Goal: Task Accomplishment & Management: Use online tool/utility

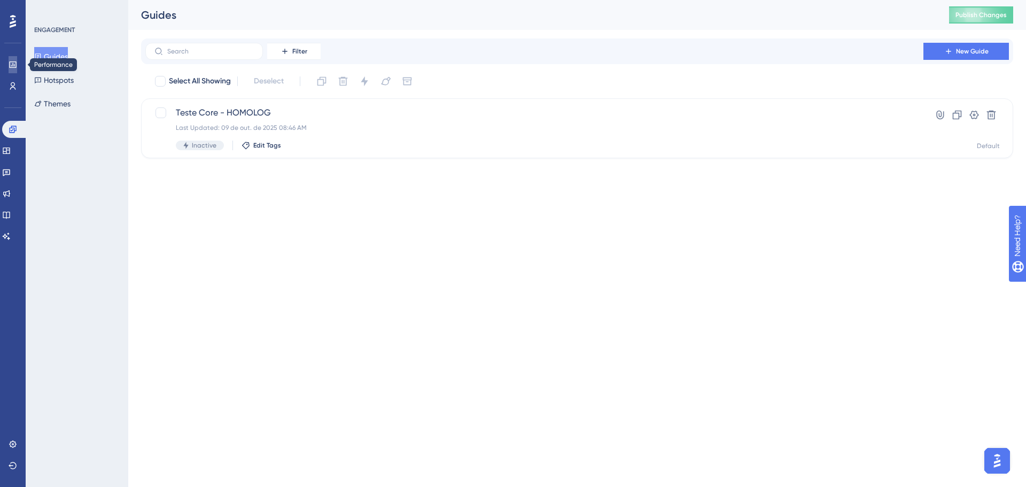
drag, startPoint x: 0, startPoint y: 0, endPoint x: 10, endPoint y: 64, distance: 64.3
click at [10, 64] on icon at bounding box center [12, 64] width 7 height 6
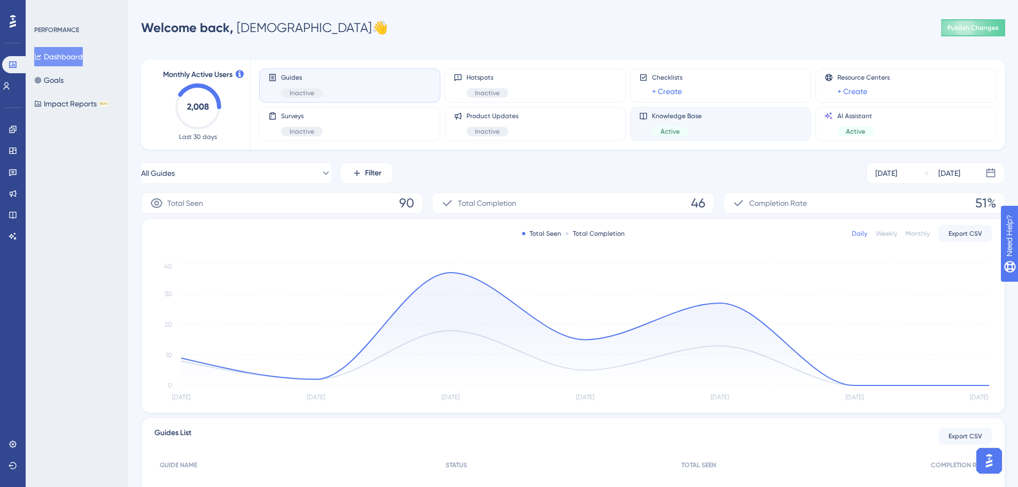
click at [675, 120] on span "Knowledge Base" at bounding box center [677, 116] width 50 height 9
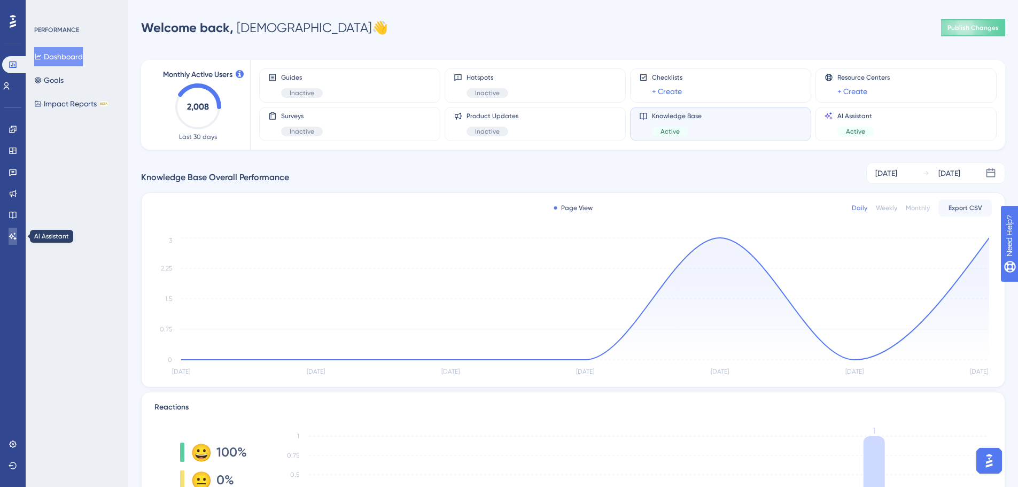
click at [13, 232] on icon at bounding box center [13, 236] width 9 height 9
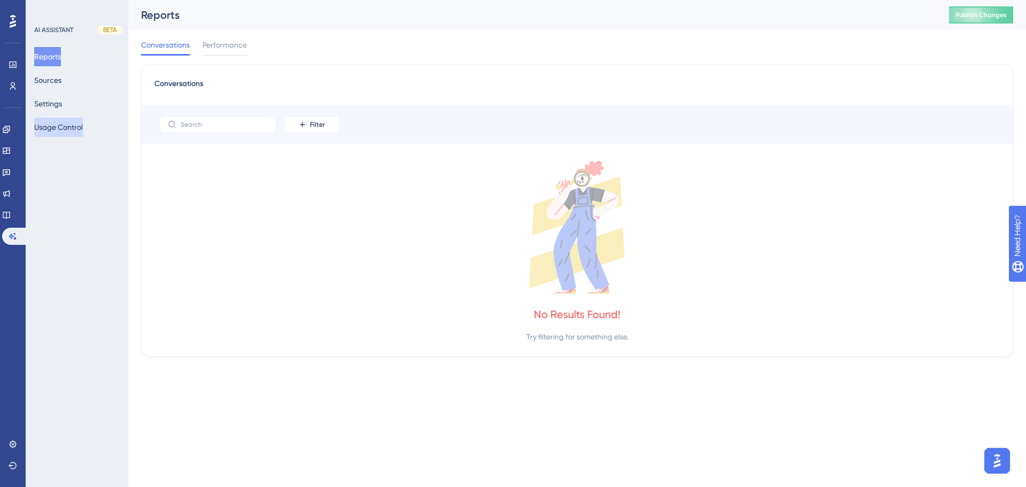
click at [56, 127] on button "Usage Control" at bounding box center [58, 127] width 49 height 19
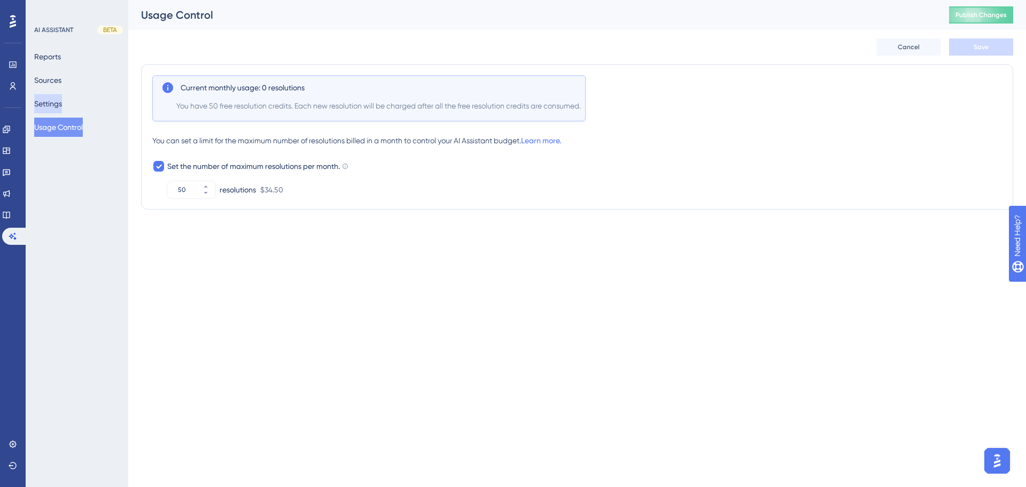
click at [58, 103] on button "Settings" at bounding box center [48, 103] width 28 height 19
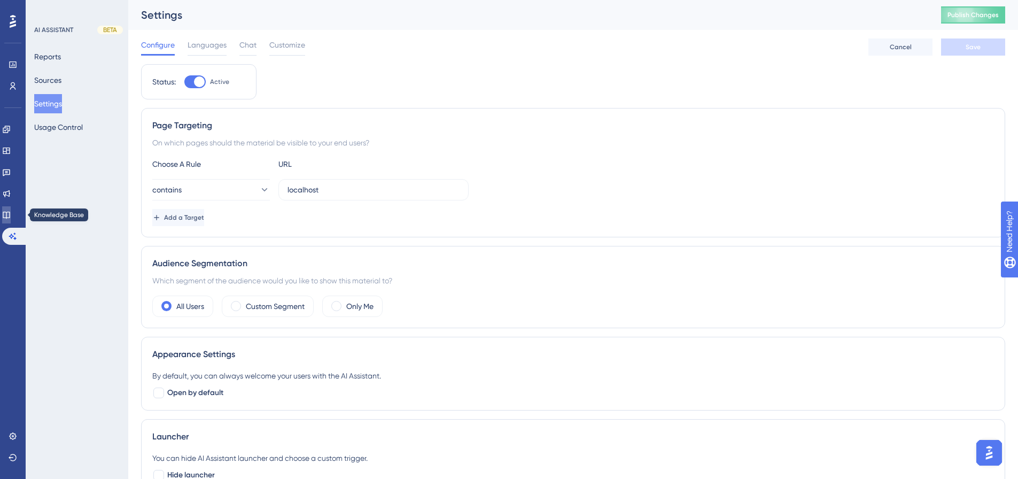
click at [11, 215] on link at bounding box center [6, 214] width 9 height 17
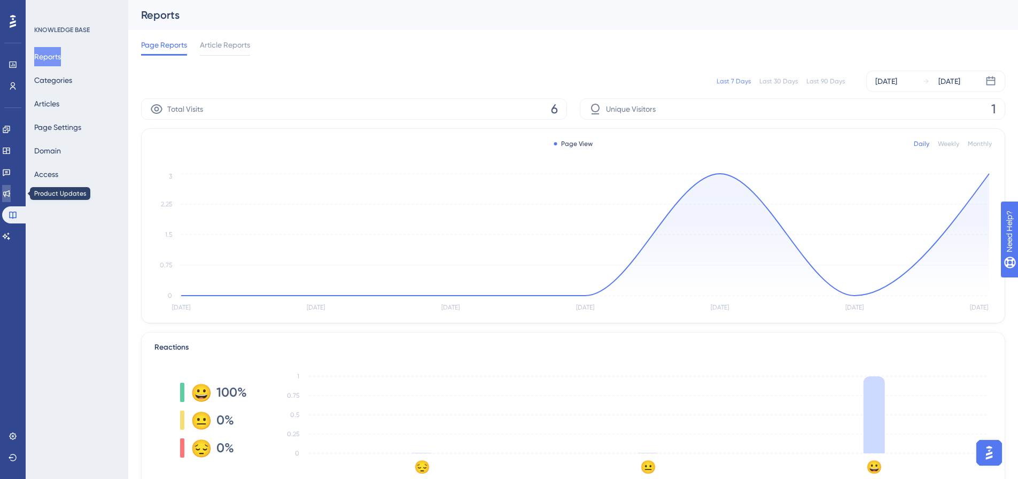
click at [11, 196] on icon at bounding box center [6, 193] width 9 height 9
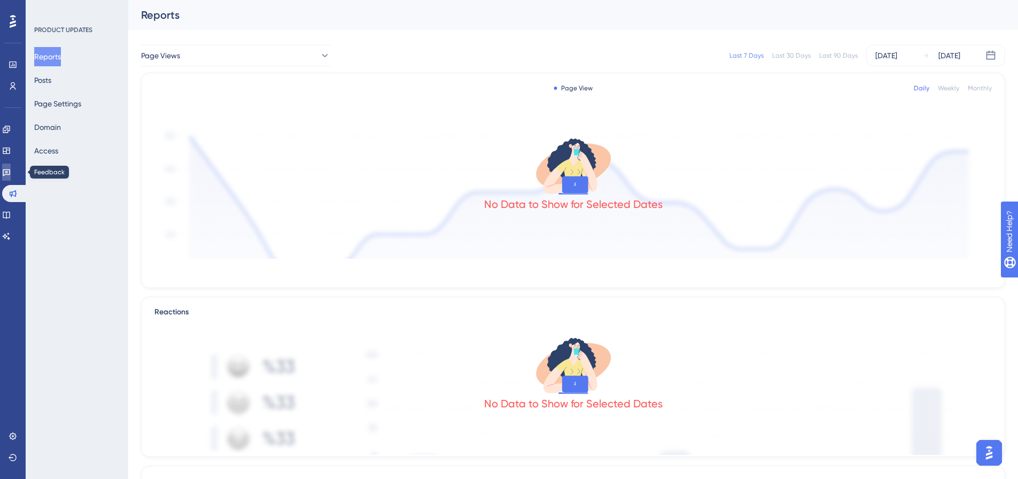
click at [10, 171] on icon at bounding box center [6, 172] width 7 height 7
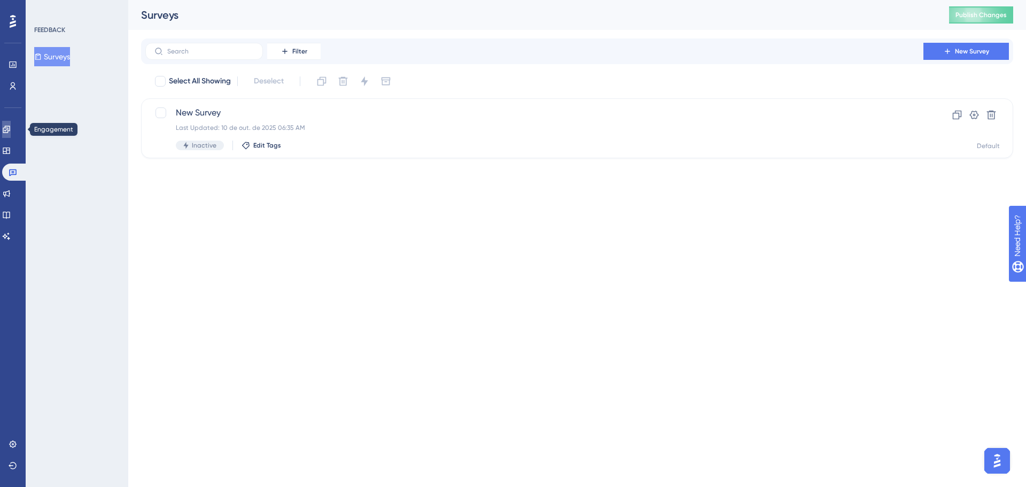
click at [11, 129] on icon at bounding box center [6, 129] width 9 height 9
click at [932, 51] on button "New Guide" at bounding box center [965, 51] width 85 height 17
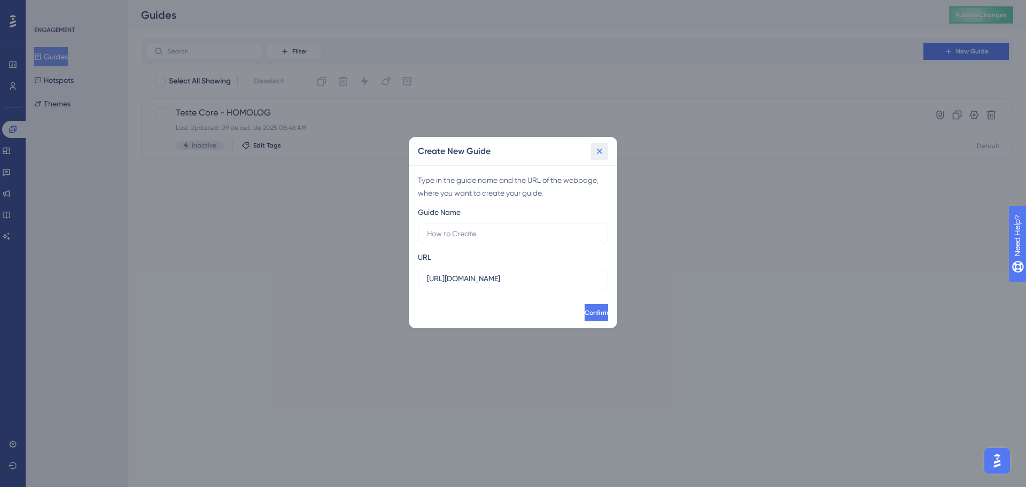
click at [597, 153] on icon at bounding box center [600, 151] width 6 height 6
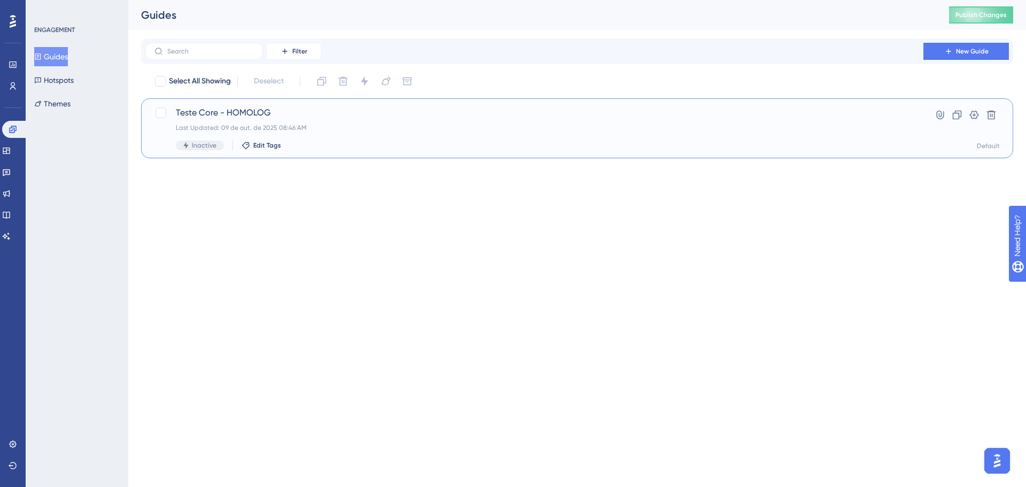
click at [205, 118] on span "Teste Core - HOMOLOG" at bounding box center [534, 112] width 717 height 13
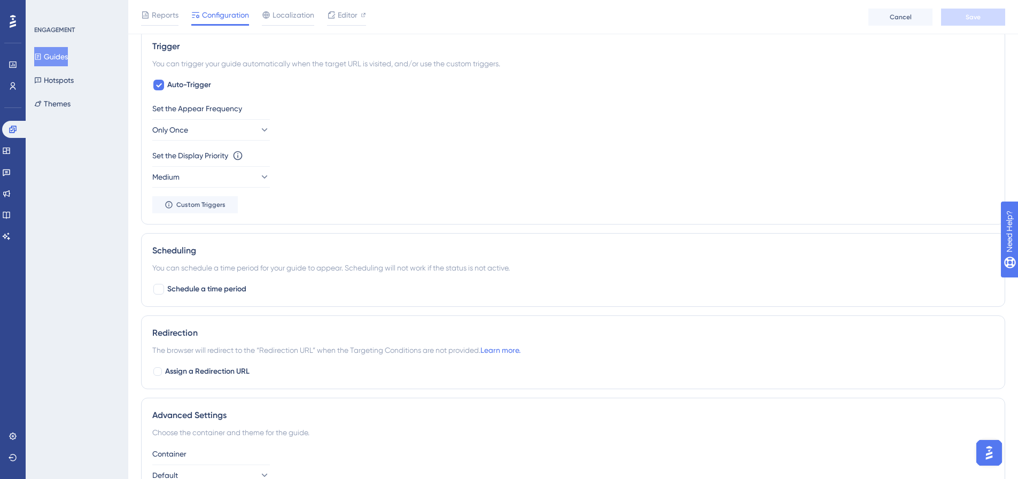
scroll to position [481, 0]
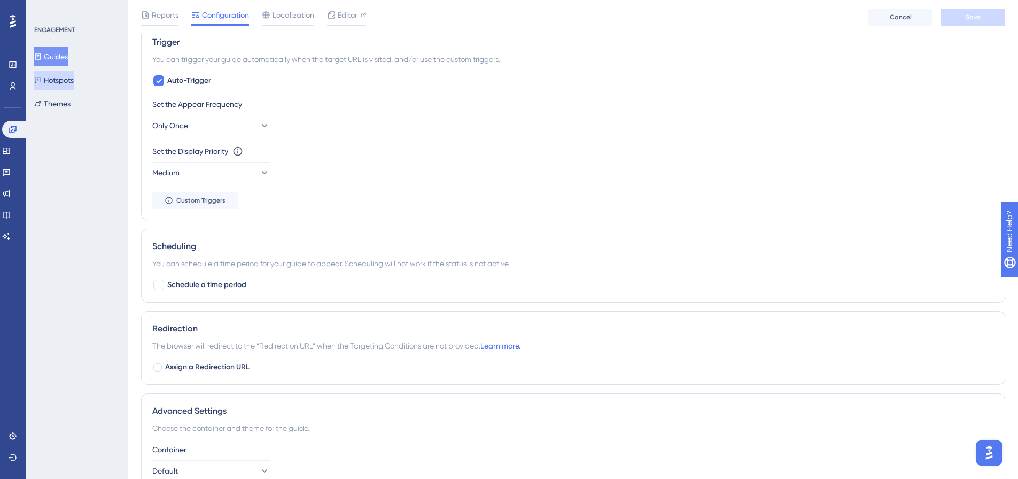
click at [67, 82] on button "Hotspots" at bounding box center [54, 80] width 40 height 19
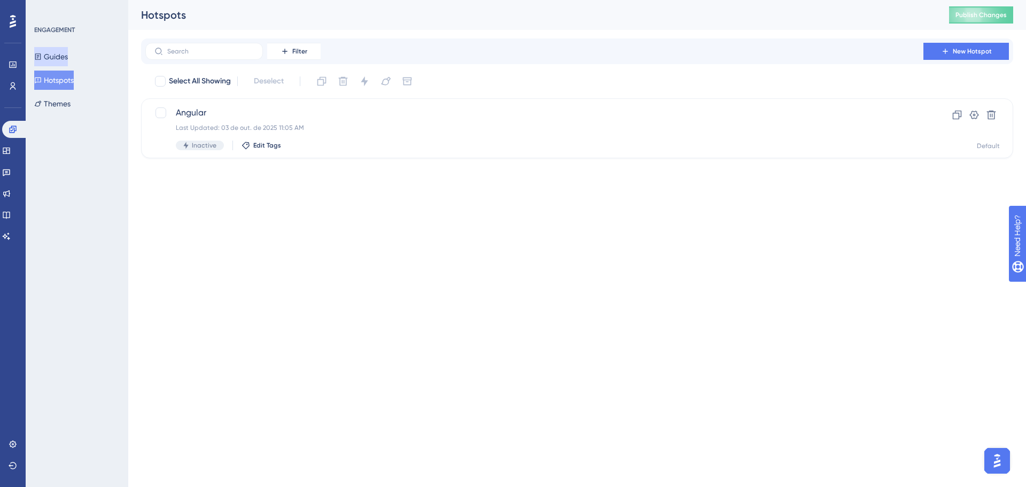
click at [62, 59] on button "Guides" at bounding box center [51, 56] width 34 height 19
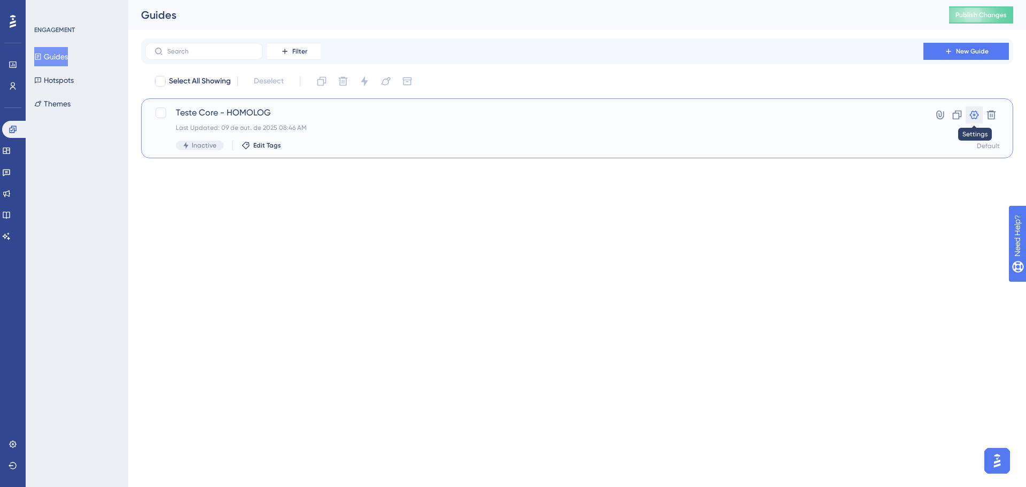
click at [970, 116] on icon at bounding box center [974, 115] width 9 height 9
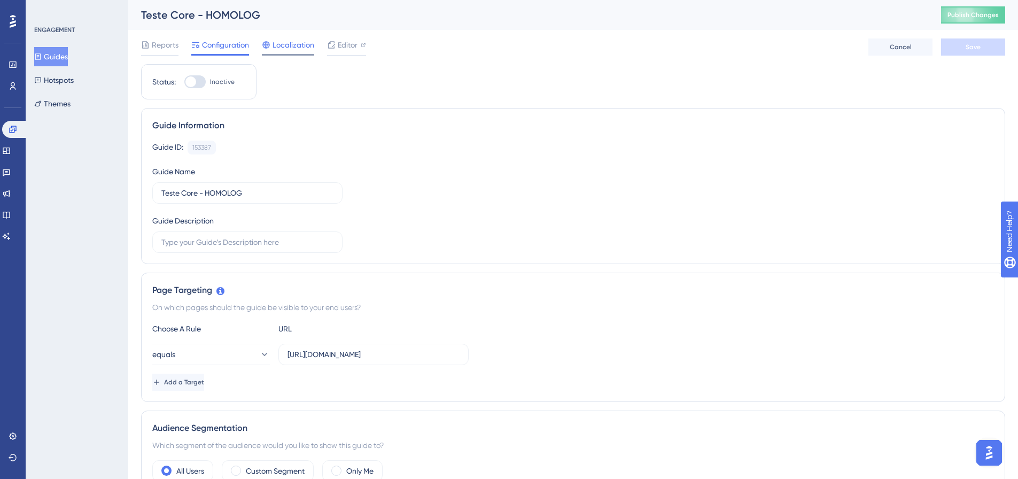
click at [292, 46] on span "Localization" at bounding box center [293, 44] width 42 height 13
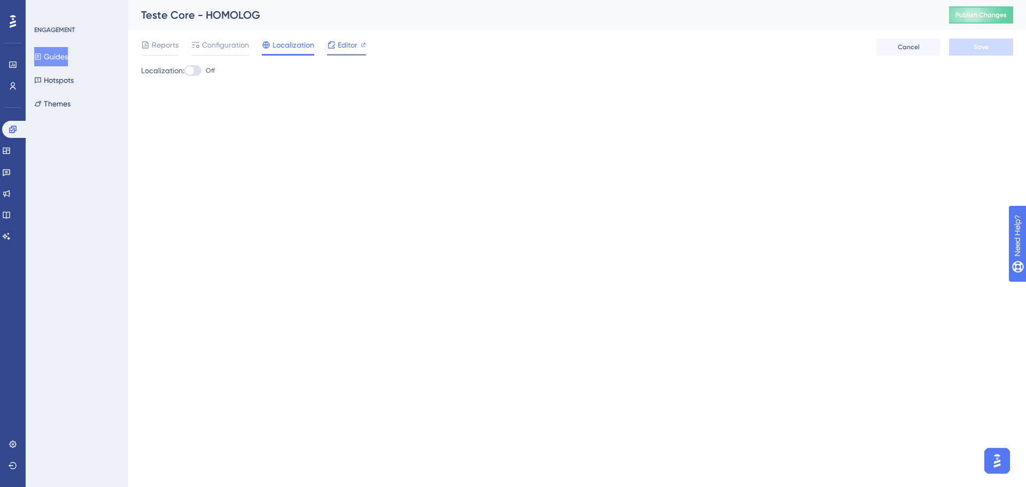
click at [340, 48] on span "Editor" at bounding box center [348, 44] width 20 height 13
click at [17, 64] on link at bounding box center [13, 64] width 9 height 17
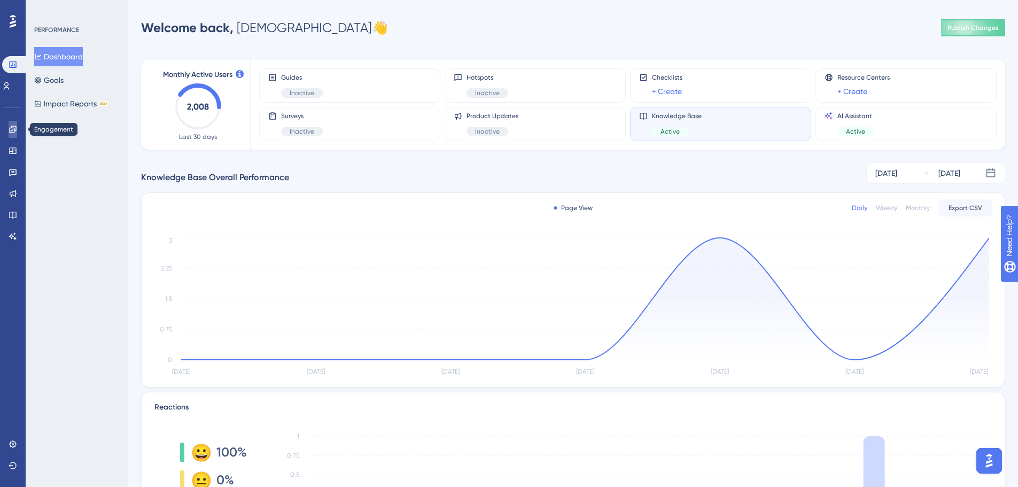
click at [10, 128] on icon at bounding box center [12, 129] width 7 height 7
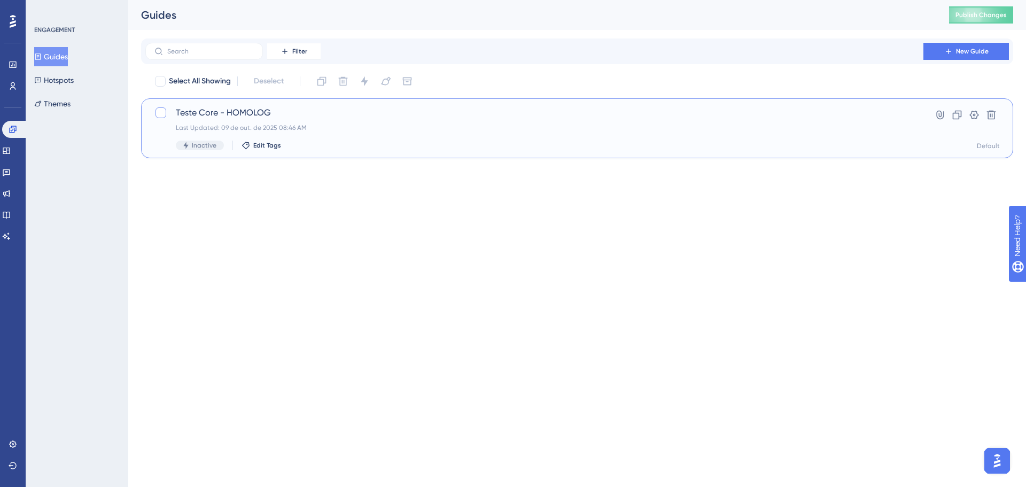
click at [163, 112] on div at bounding box center [160, 112] width 11 height 11
checkbox input "true"
click at [199, 117] on span "Teste Core - HOMOLOG" at bounding box center [534, 112] width 717 height 13
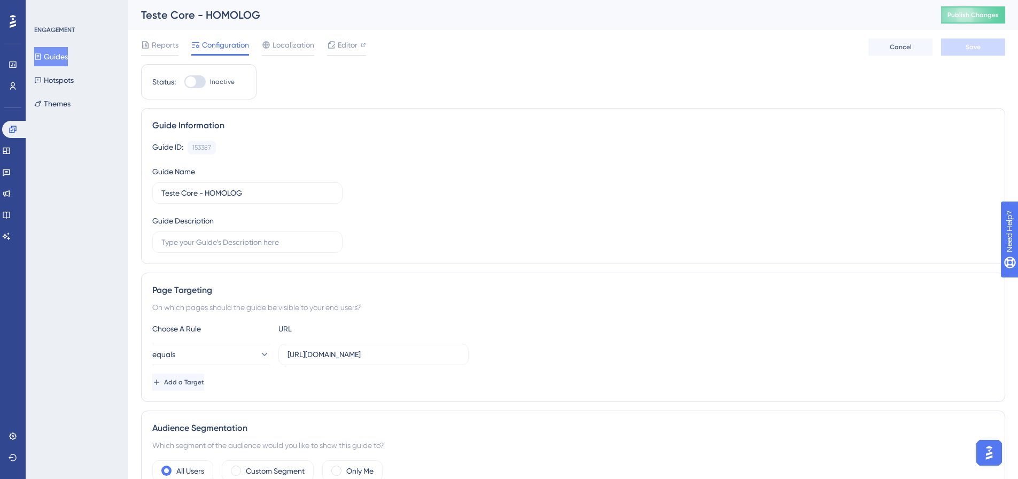
click at [203, 79] on div at bounding box center [194, 81] width 21 height 13
click at [184, 82] on input "Inactive" at bounding box center [184, 82] width 1 height 1
checkbox input "true"
click at [978, 54] on button "Save" at bounding box center [973, 46] width 64 height 17
click at [962, 21] on button "Publish Changes" at bounding box center [973, 14] width 64 height 17
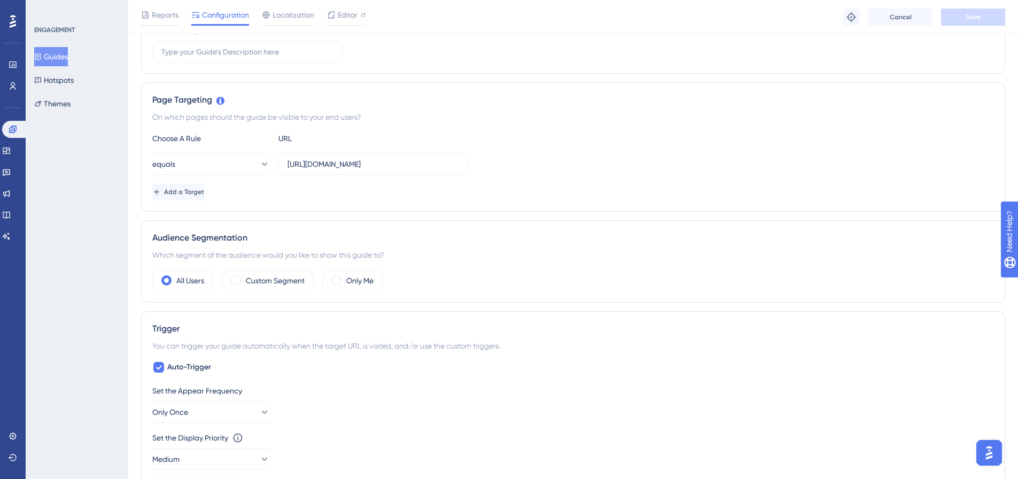
scroll to position [267, 0]
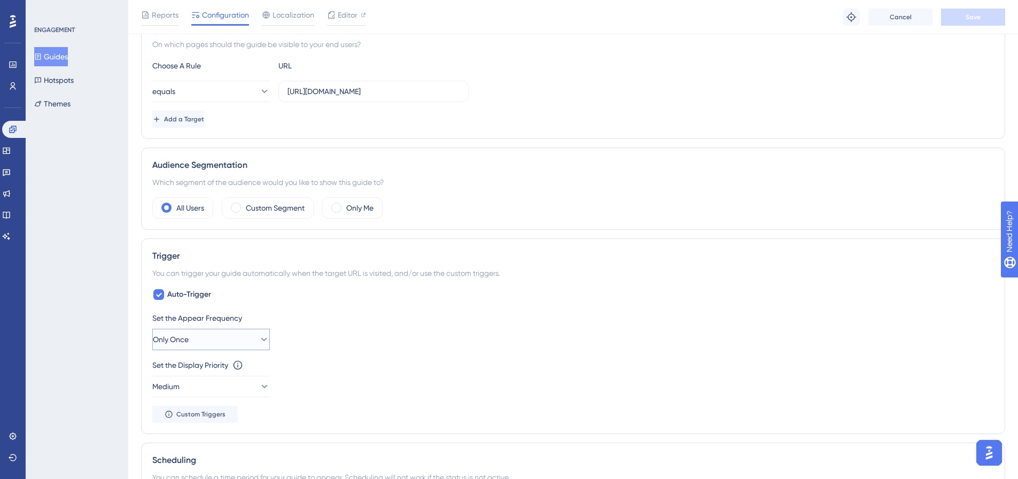
click at [225, 341] on button "Only Once" at bounding box center [211, 339] width 118 height 21
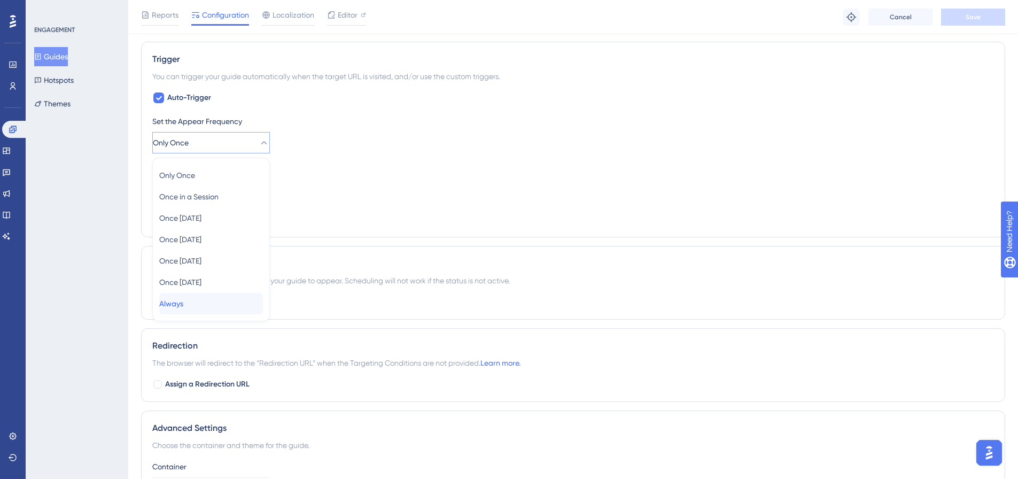
click at [213, 308] on div "Always Always" at bounding box center [211, 303] width 104 height 21
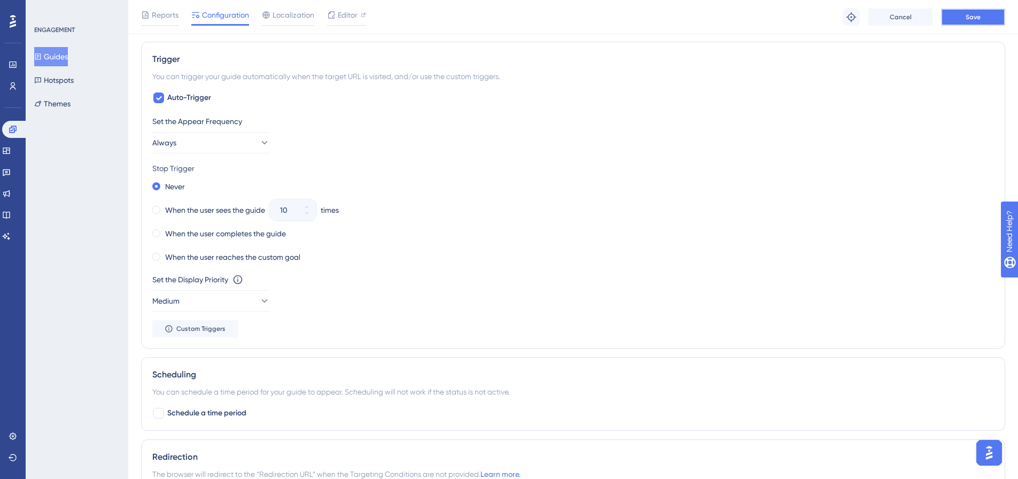
click at [972, 22] on button "Save" at bounding box center [973, 17] width 64 height 17
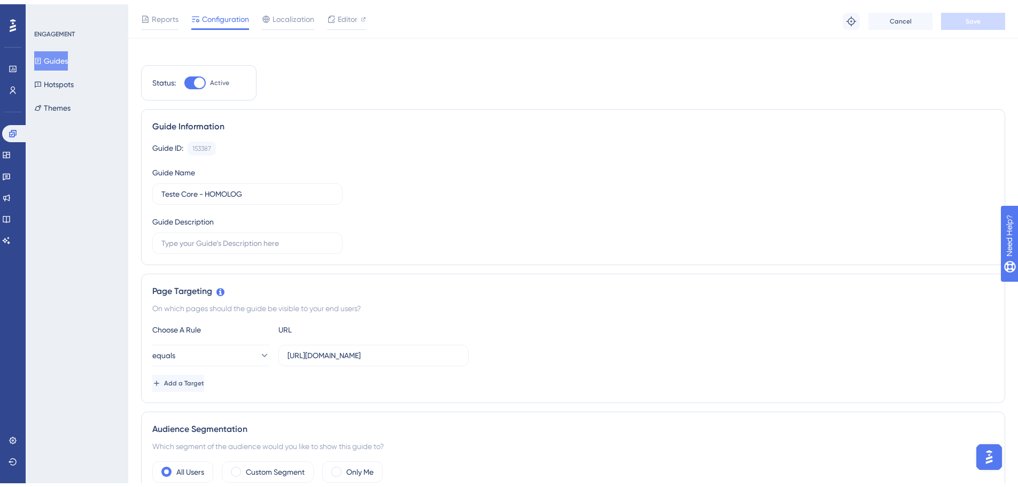
scroll to position [0, 0]
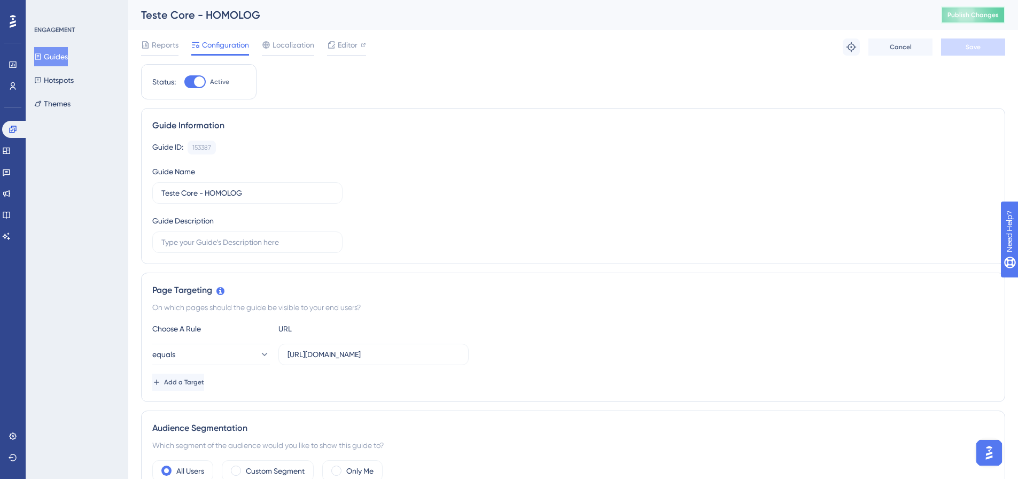
click at [979, 14] on span "Publish Changes" at bounding box center [972, 15] width 51 height 9
click at [337, 18] on button at bounding box center [331, 19] width 17 height 17
click at [17, 62] on link at bounding box center [13, 64] width 9 height 17
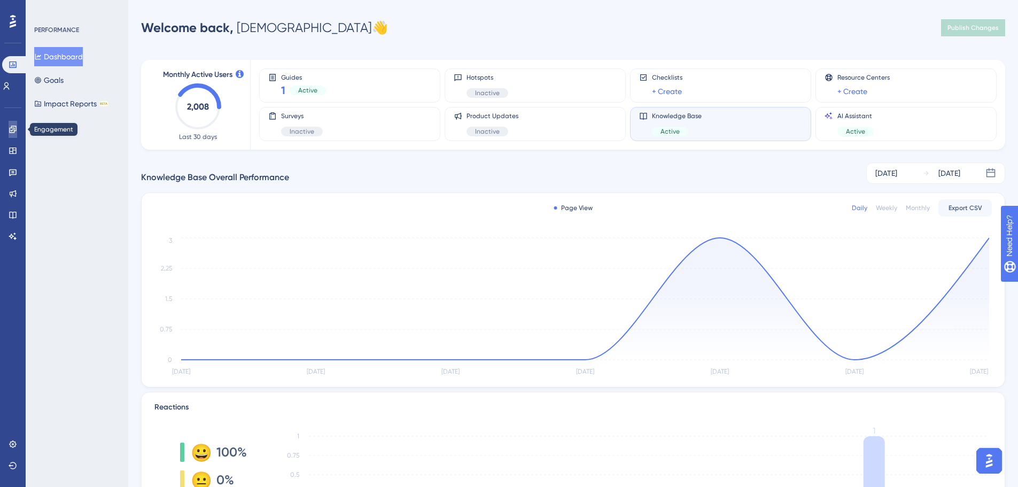
click at [15, 125] on icon at bounding box center [13, 129] width 9 height 9
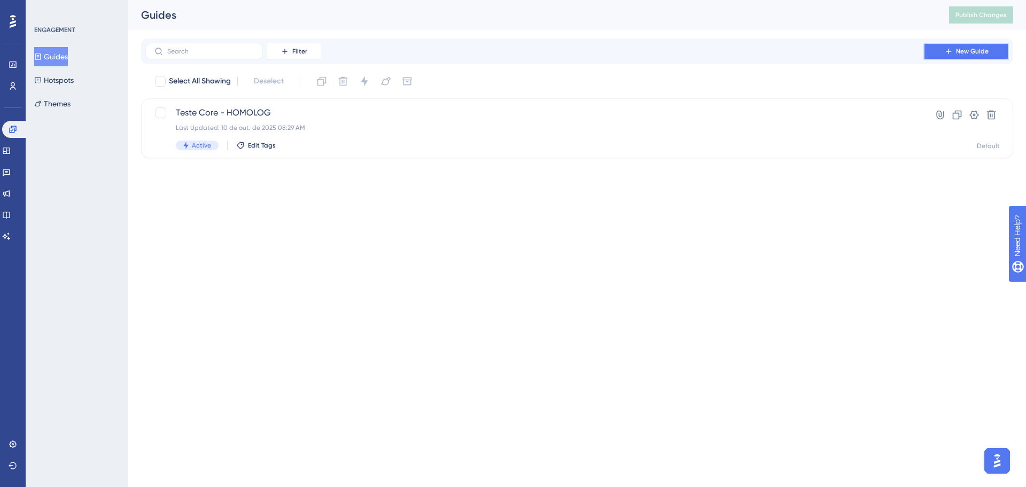
click at [952, 52] on button "New Guide" at bounding box center [965, 51] width 85 height 17
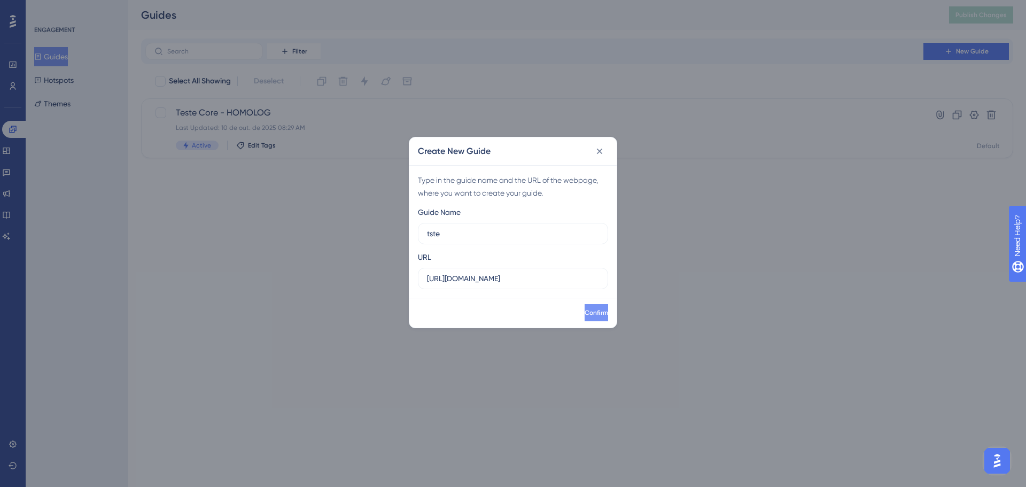
type input "tste"
click at [582, 321] on button "Confirm" at bounding box center [595, 312] width 26 height 17
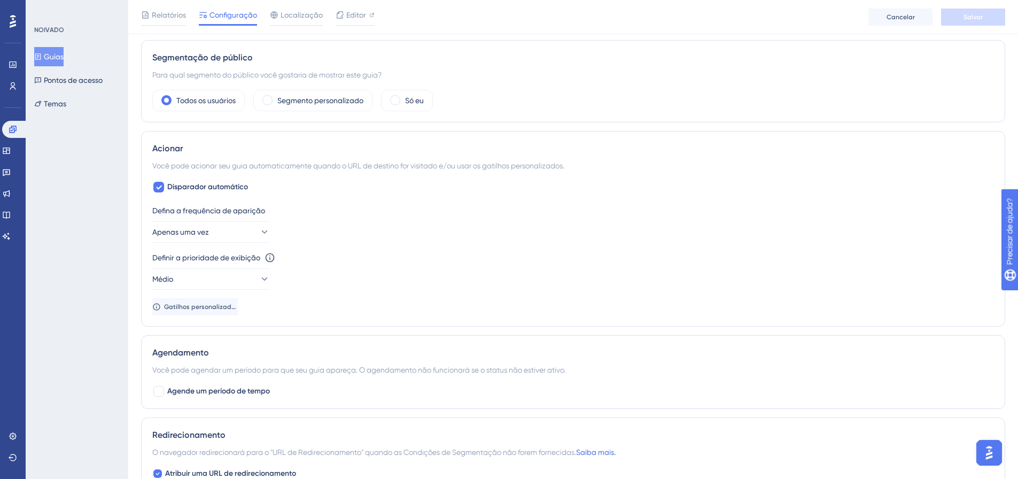
scroll to position [374, 0]
click at [230, 231] on button "Apenas uma vez" at bounding box center [211, 232] width 118 height 21
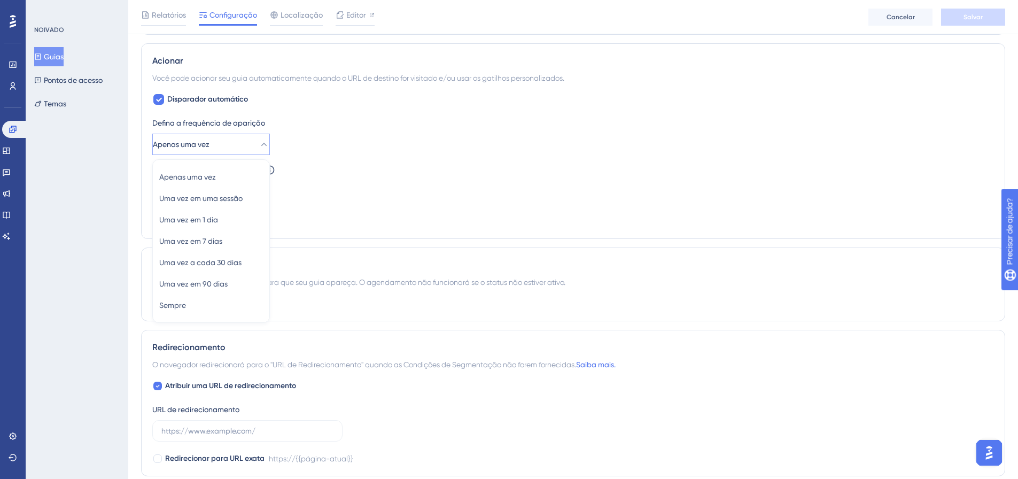
click at [678, 158] on div "Defina a frequência de aparição Apenas uma vez Apenas uma vez Apenas uma vez Um…" at bounding box center [572, 171] width 841 height 111
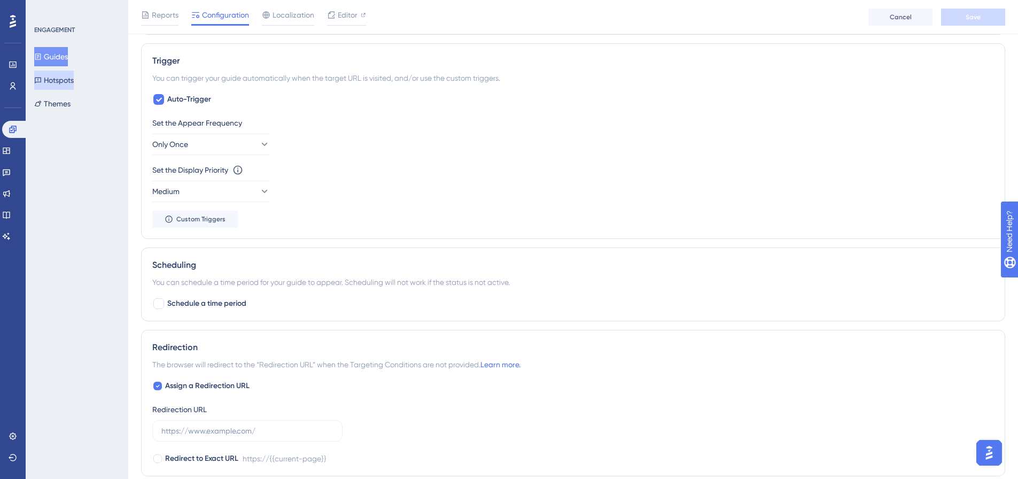
drag, startPoint x: 527, startPoint y: 150, endPoint x: 58, endPoint y: 89, distance: 473.5
click at [527, 150] on div "Set the Appear Frequency Only Once" at bounding box center [572, 135] width 841 height 38
click at [58, 100] on button "Themes" at bounding box center [52, 103] width 36 height 19
click at [338, 19] on span "Editor" at bounding box center [348, 15] width 20 height 13
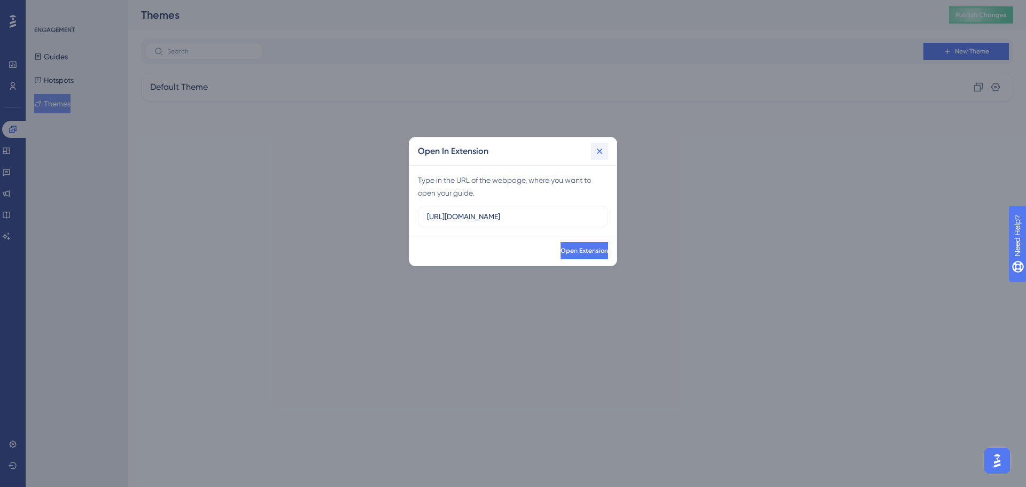
click at [596, 152] on icon at bounding box center [599, 151] width 11 height 11
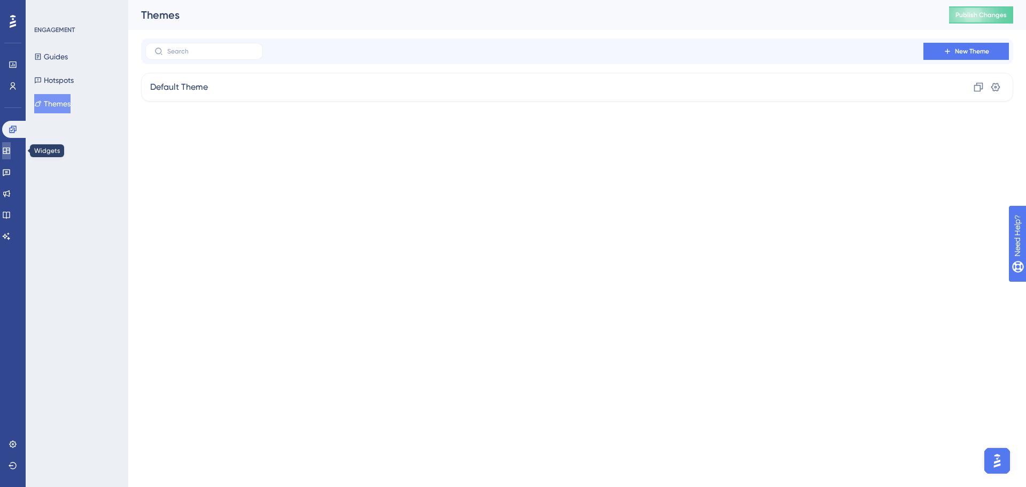
click at [10, 152] on icon at bounding box center [6, 150] width 7 height 6
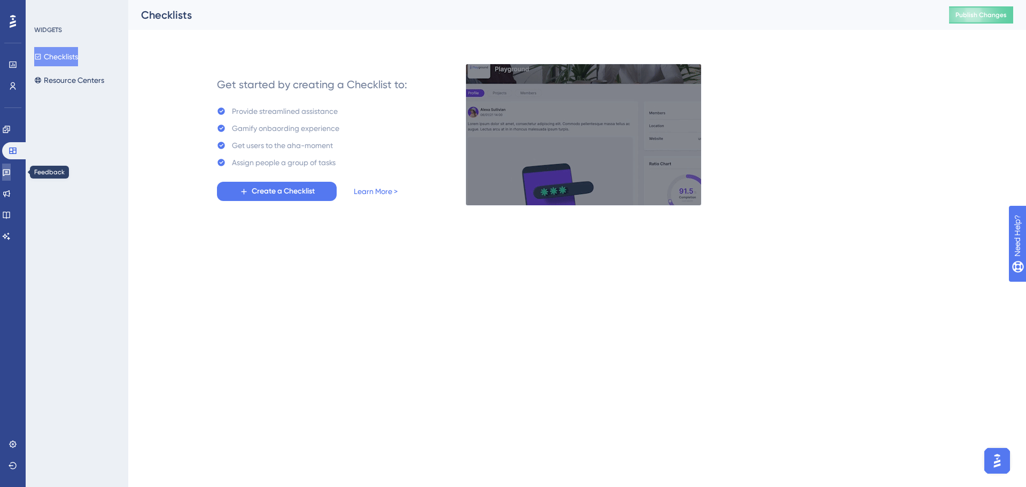
click at [11, 174] on icon at bounding box center [6, 172] width 9 height 9
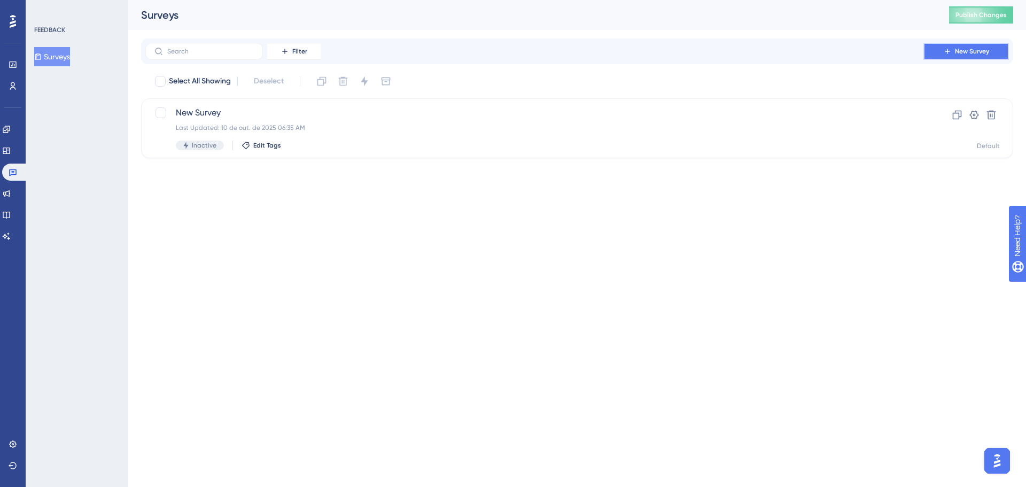
click at [975, 49] on span "New Survey" at bounding box center [972, 51] width 34 height 9
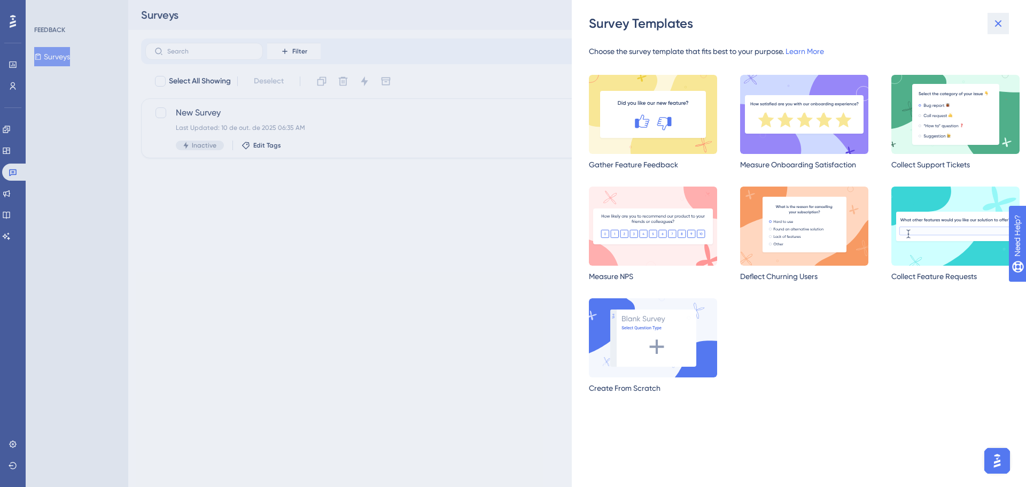
click at [995, 24] on icon at bounding box center [997, 23] width 13 height 13
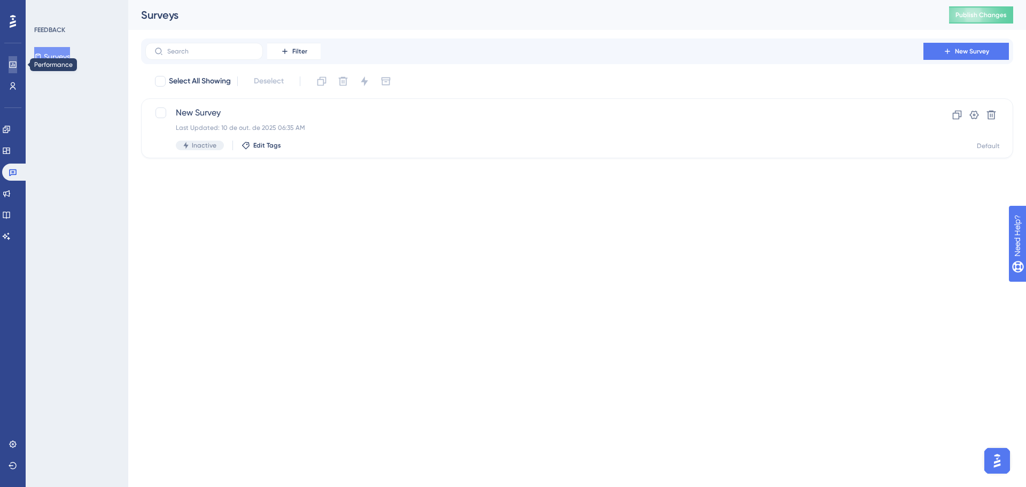
drag, startPoint x: 15, startPoint y: 66, endPoint x: 30, endPoint y: 50, distance: 21.9
click at [15, 66] on icon at bounding box center [13, 64] width 9 height 9
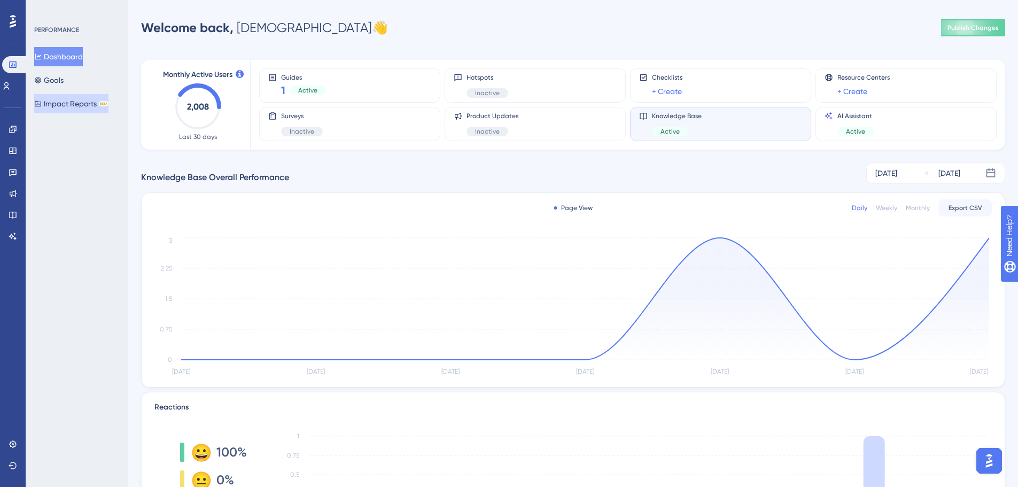
click at [77, 98] on button "Impact Reports BETA" at bounding box center [71, 103] width 74 height 19
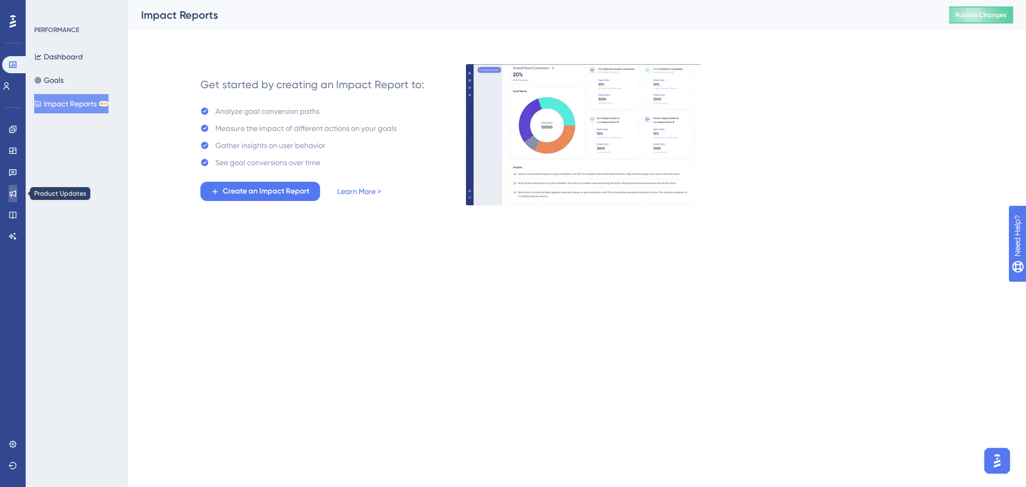
click at [11, 194] on icon at bounding box center [13, 193] width 7 height 7
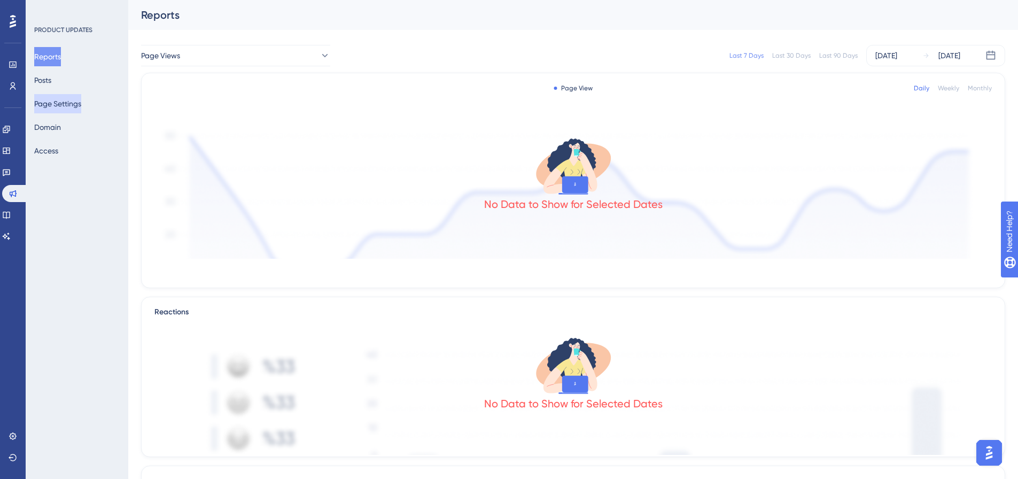
click at [55, 104] on button "Page Settings" at bounding box center [57, 103] width 47 height 19
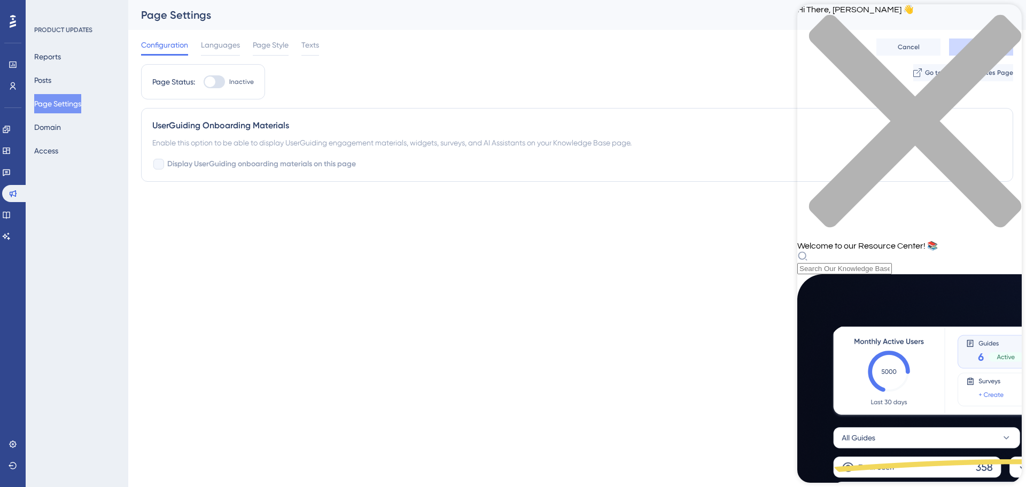
click at [859, 63] on div "Hi There, Cristine 👋 Welcome to our Resource Center! 📚" at bounding box center [909, 139] width 224 height 270
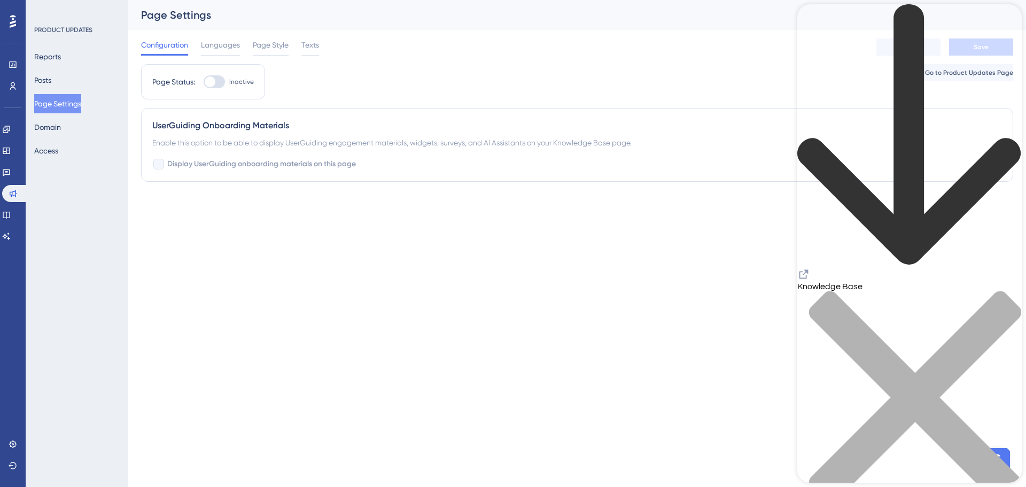
click at [810, 268] on icon "Resource Center Header" at bounding box center [803, 274] width 13 height 13
drag, startPoint x: 13, startPoint y: 214, endPoint x: 91, endPoint y: 222, distance: 78.9
click at [10, 214] on icon at bounding box center [6, 215] width 7 height 7
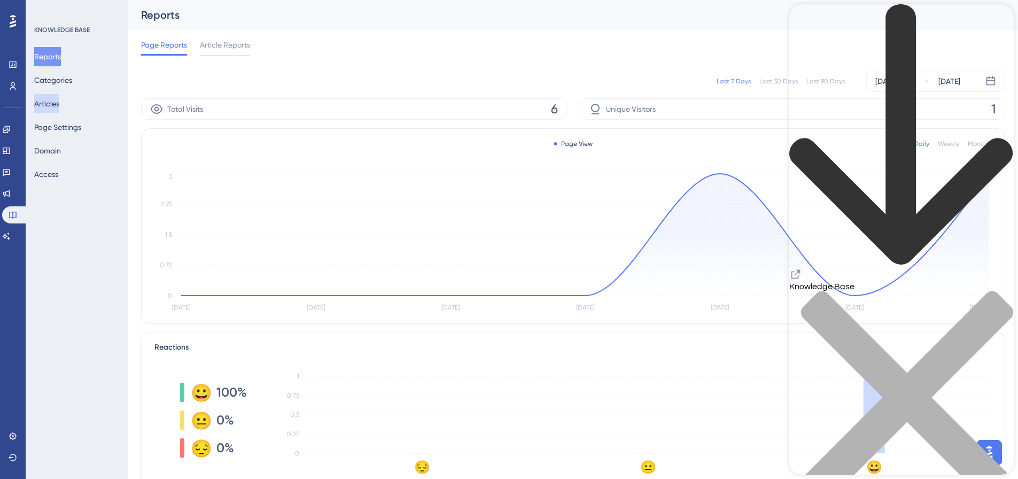
click at [55, 105] on button "Articles" at bounding box center [46, 103] width 25 height 19
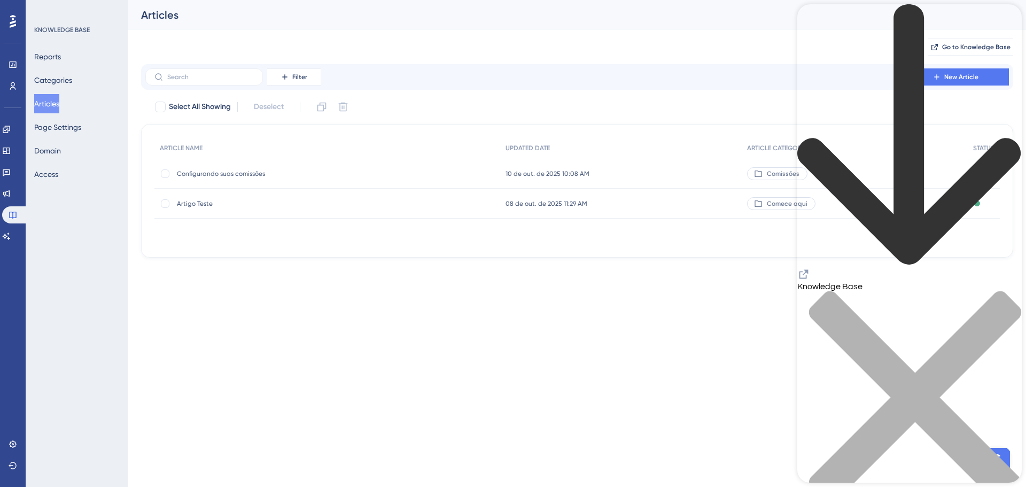
click at [809, 18] on div "back to header" at bounding box center [909, 135] width 224 height 263
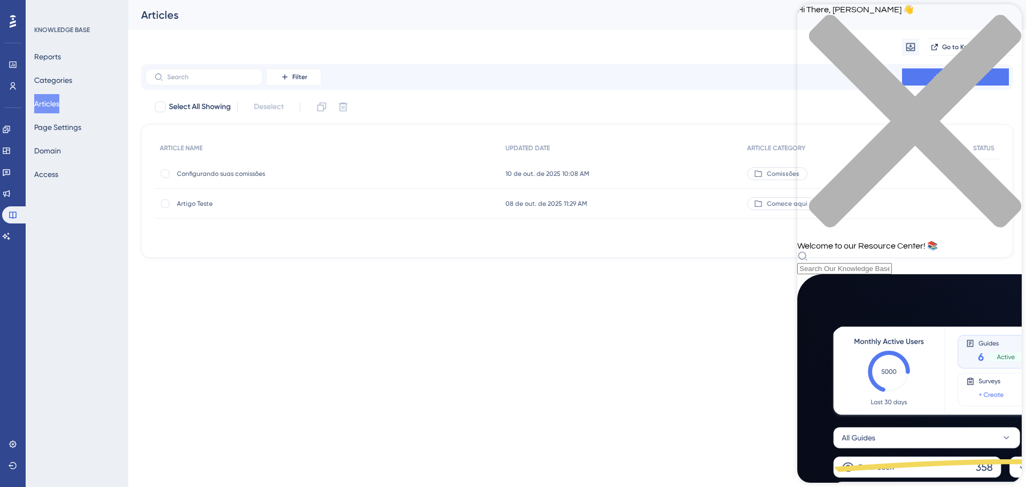
click at [1005, 17] on div "close resource center" at bounding box center [909, 127] width 224 height 226
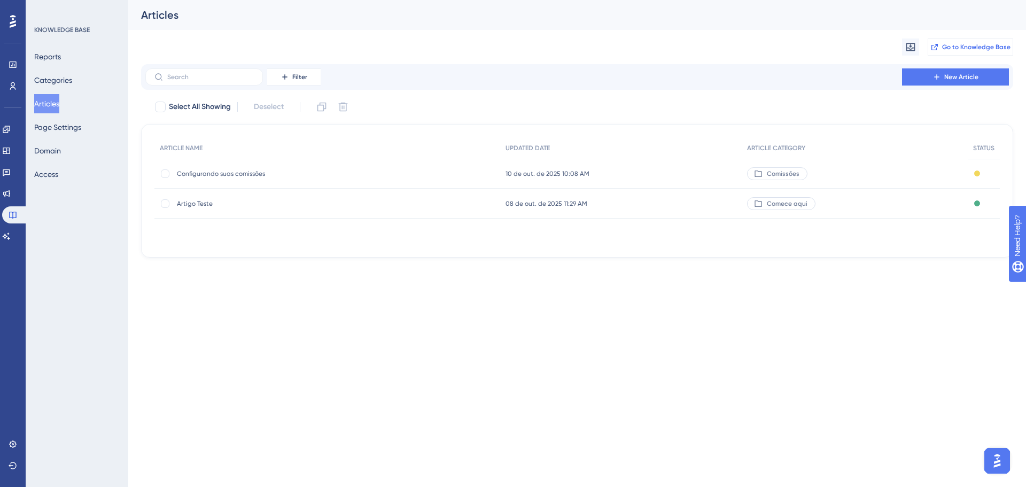
click at [962, 49] on span "Go to Knowledge Base" at bounding box center [976, 47] width 68 height 9
drag, startPoint x: 6, startPoint y: 194, endPoint x: 33, endPoint y: 194, distance: 26.2
click at [6, 194] on link at bounding box center [6, 193] width 9 height 17
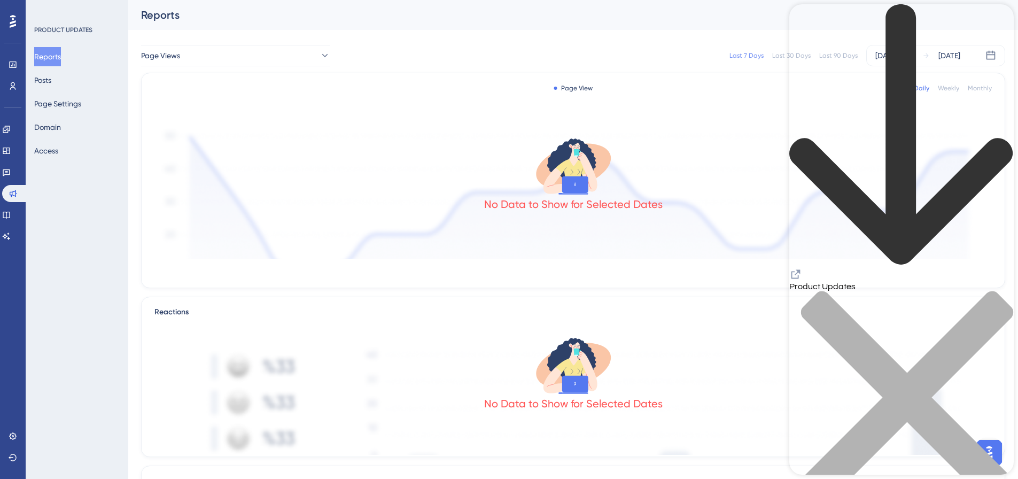
click at [1001, 291] on div "close resource center" at bounding box center [901, 404] width 224 height 226
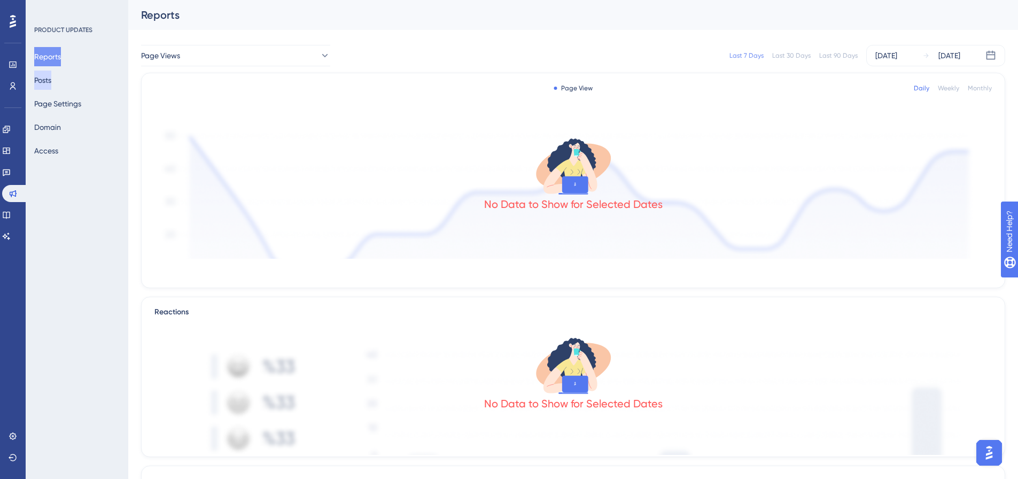
click at [42, 82] on button "Posts" at bounding box center [42, 80] width 17 height 19
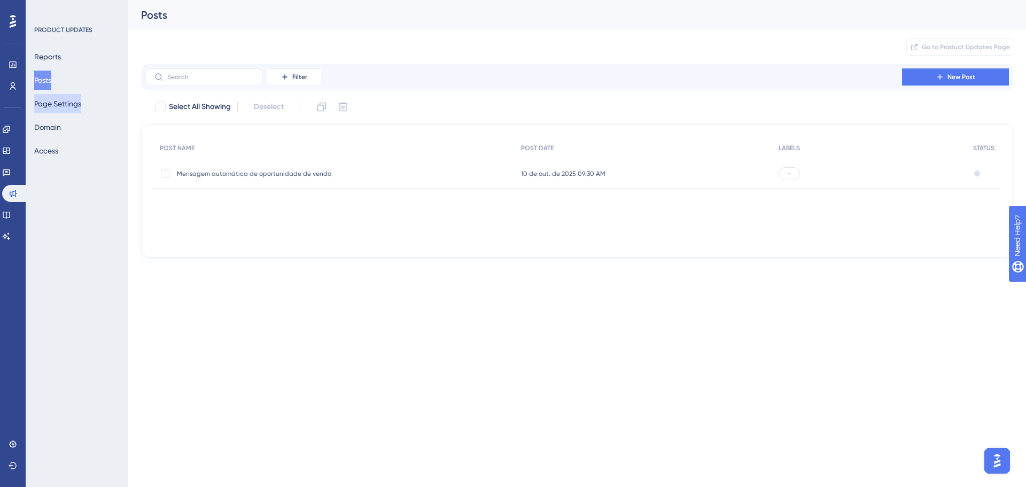
click at [50, 108] on button "Page Settings" at bounding box center [57, 103] width 47 height 19
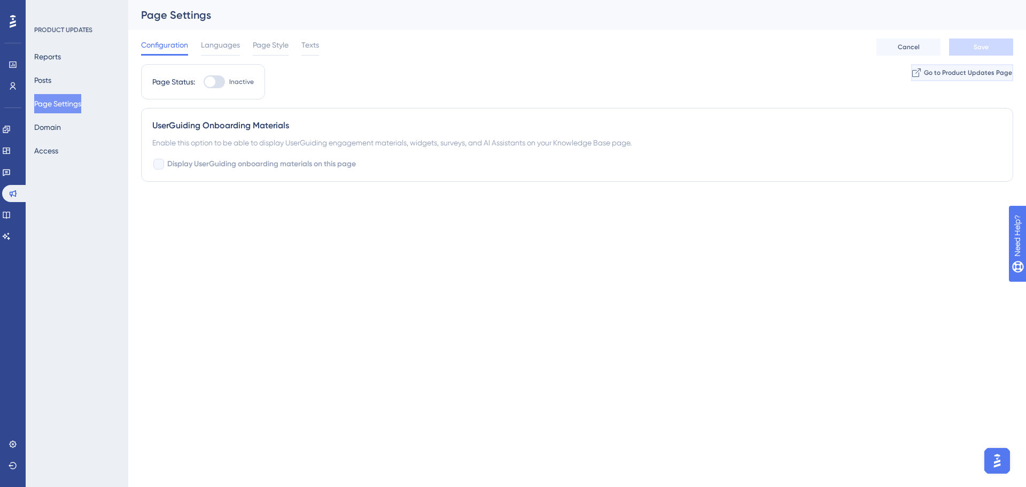
click at [912, 74] on icon at bounding box center [915, 73] width 7 height 7
click at [279, 44] on span "Page Style" at bounding box center [271, 44] width 36 height 13
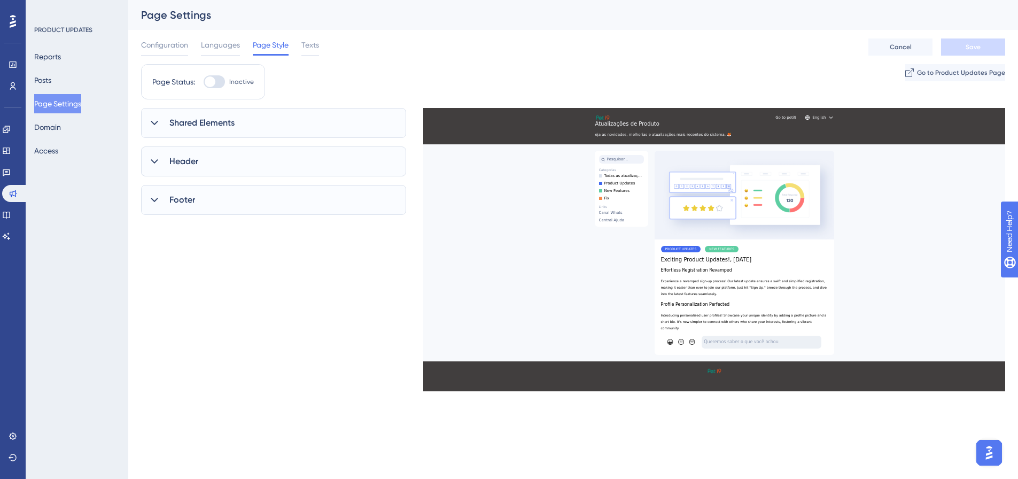
click at [182, 205] on span "Footer" at bounding box center [182, 199] width 26 height 13
click at [175, 167] on span "Header" at bounding box center [183, 161] width 29 height 13
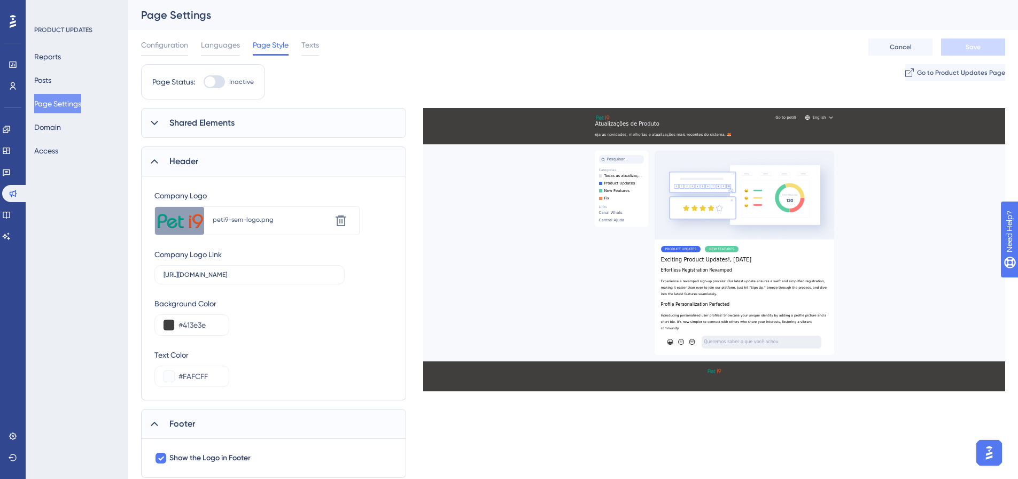
click at [201, 119] on span "Shared Elements" at bounding box center [201, 122] width 65 height 13
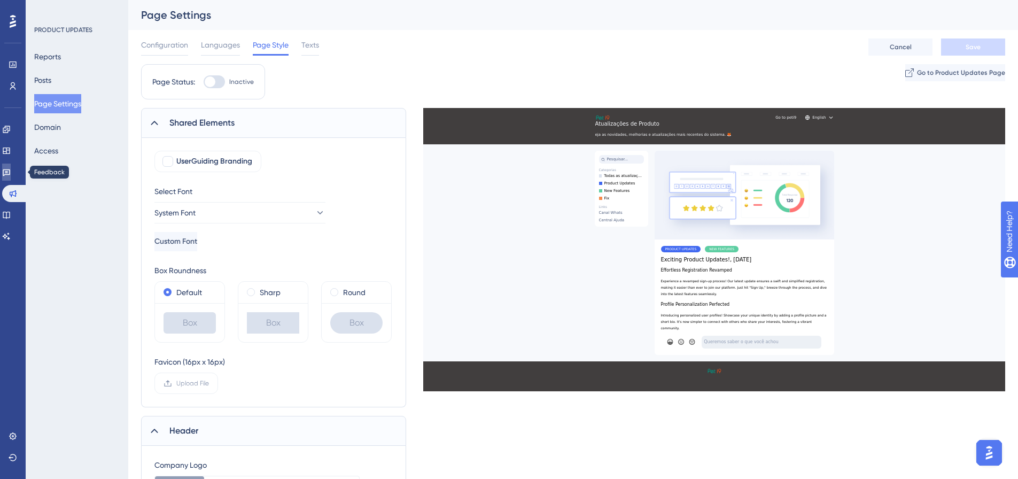
click at [11, 168] on icon at bounding box center [6, 172] width 9 height 9
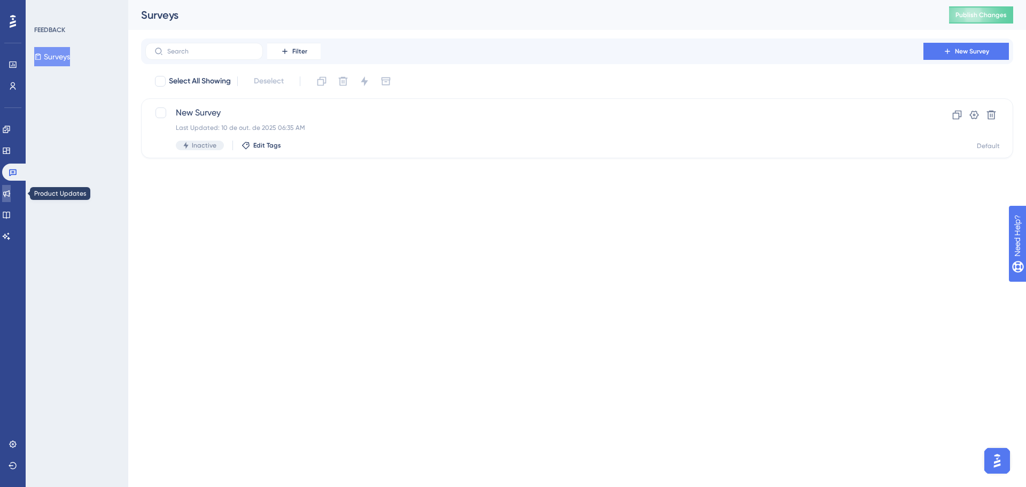
click at [10, 192] on icon at bounding box center [6, 193] width 7 height 7
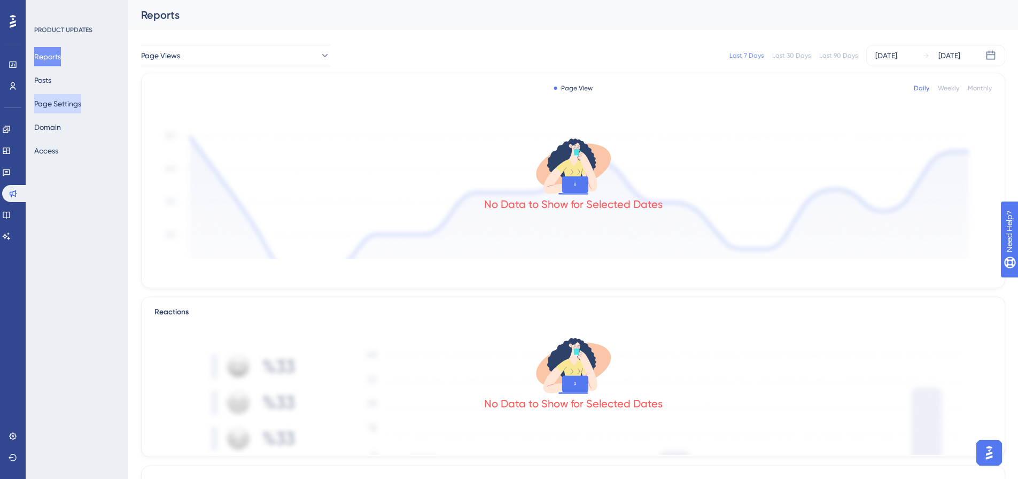
click at [61, 106] on button "Page Settings" at bounding box center [57, 103] width 47 height 19
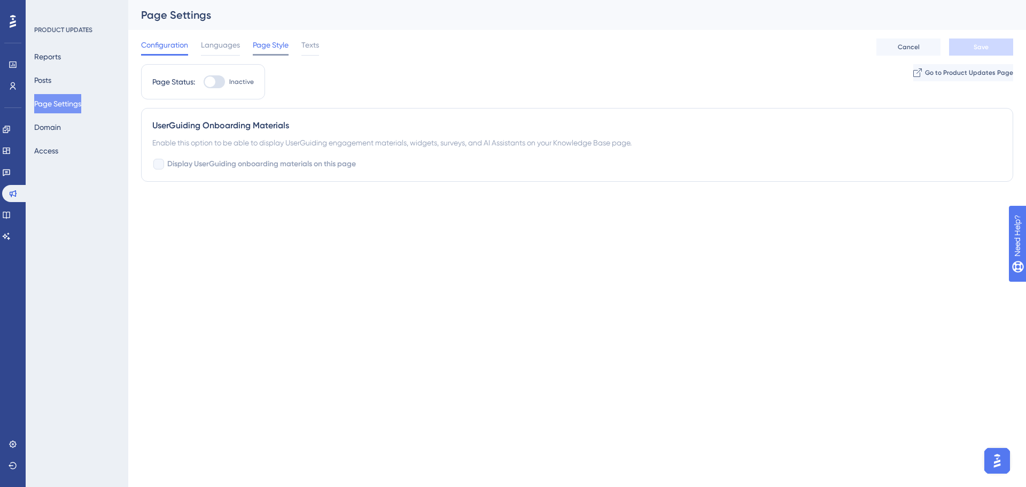
click at [277, 43] on span "Page Style" at bounding box center [271, 44] width 36 height 13
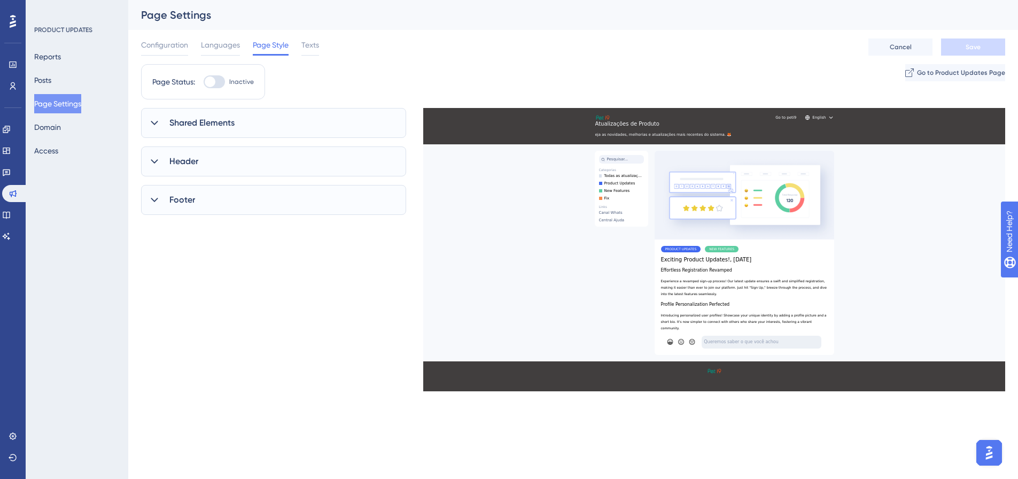
click at [200, 124] on span "Shared Elements" at bounding box center [201, 122] width 65 height 13
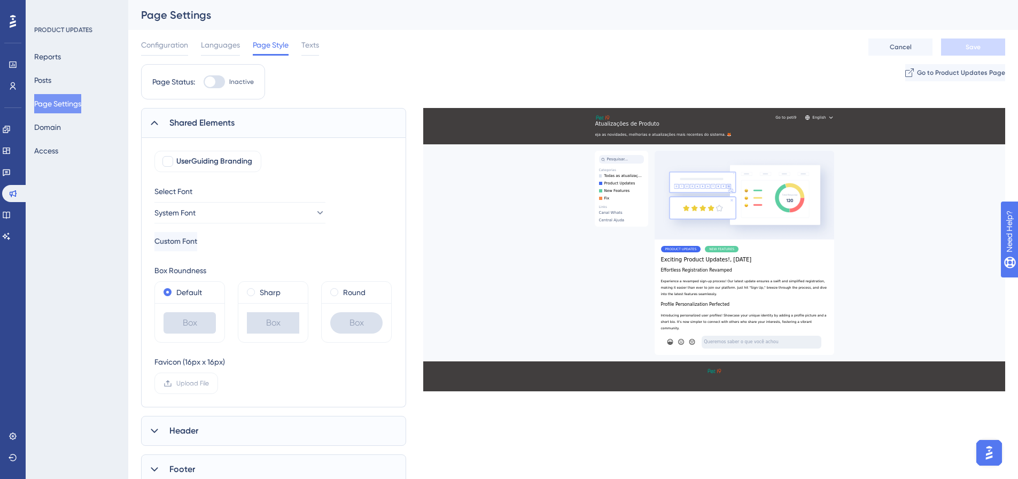
scroll to position [53, 0]
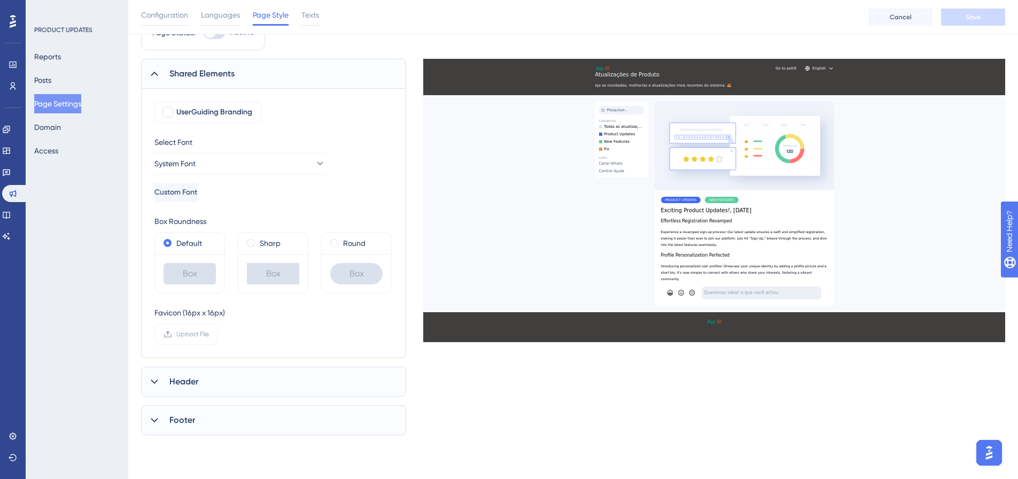
click at [175, 378] on span "Header" at bounding box center [183, 381] width 29 height 13
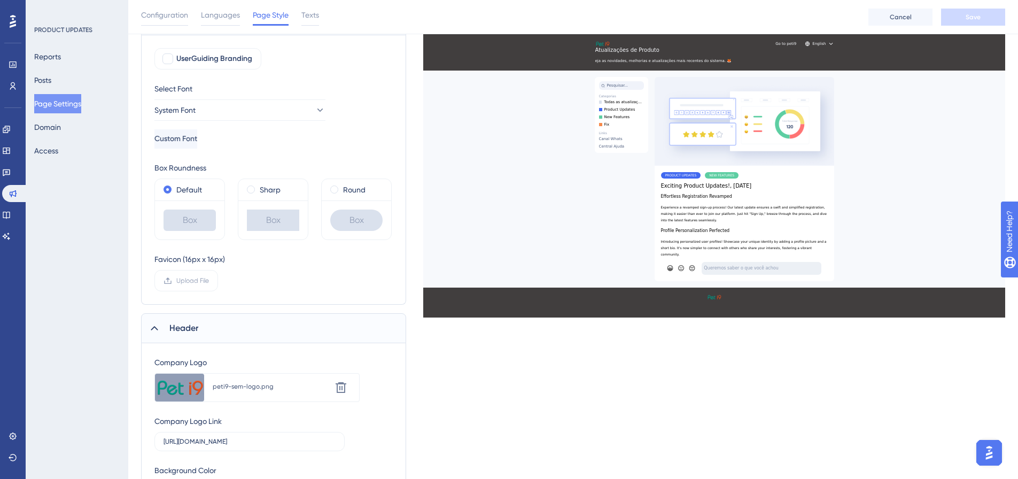
scroll to position [214, 0]
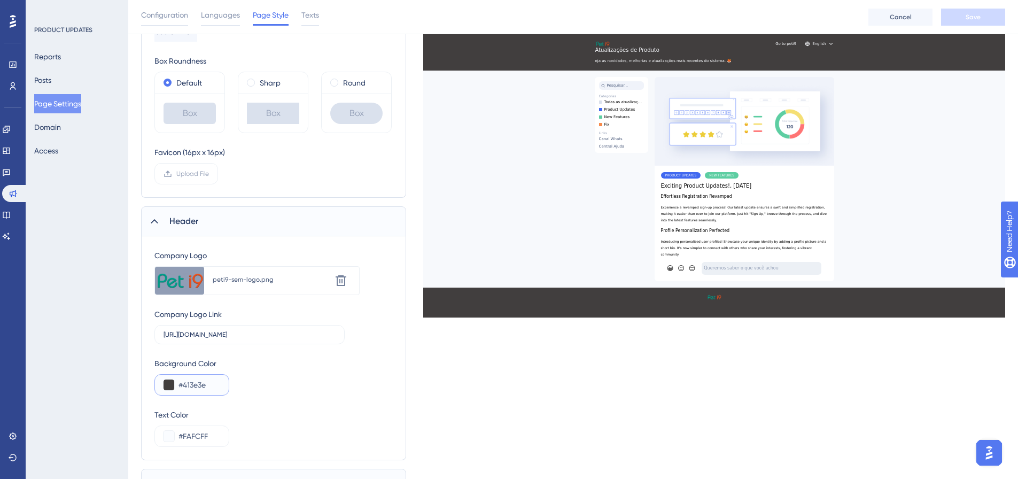
click at [168, 388] on button at bounding box center [168, 384] width 11 height 11
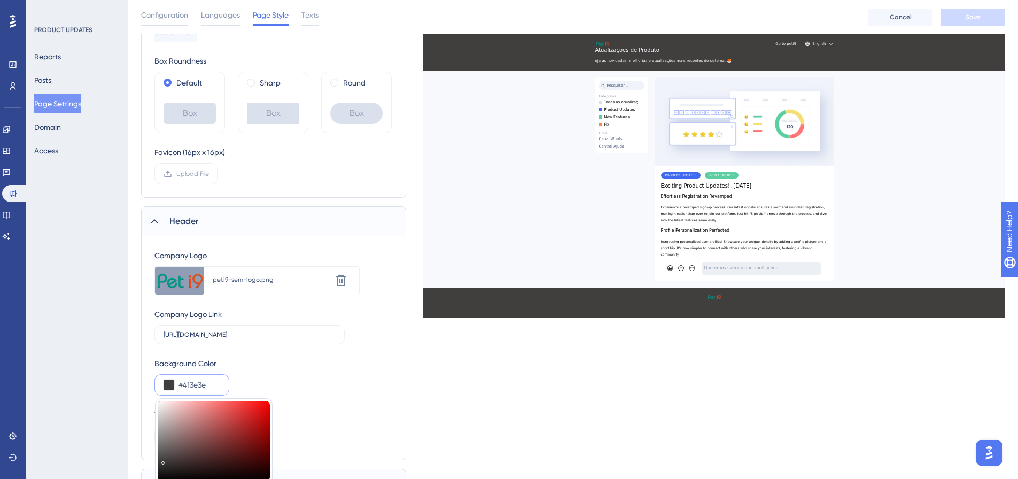
type input "#cc4646"
type input "#CC4646"
click at [231, 417] on div at bounding box center [214, 441] width 112 height 80
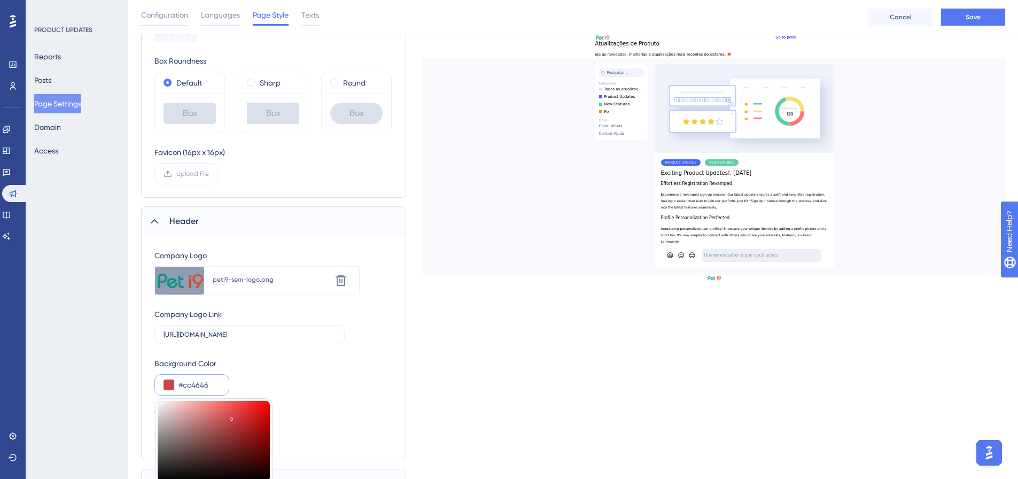
type input "#866969"
click at [182, 439] on div at bounding box center [214, 441] width 112 height 80
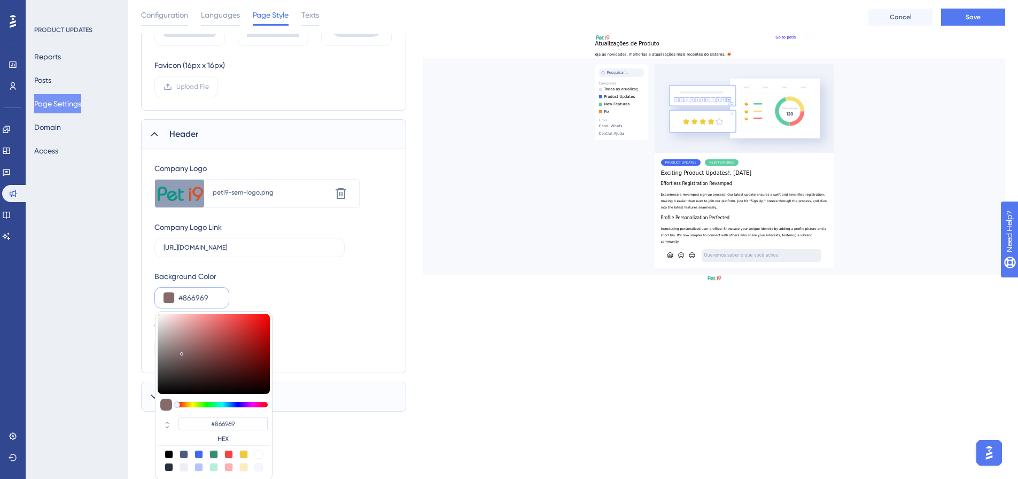
scroll to position [302, 0]
type input "#474040"
click at [170, 370] on div at bounding box center [214, 352] width 112 height 80
type input "#352929"
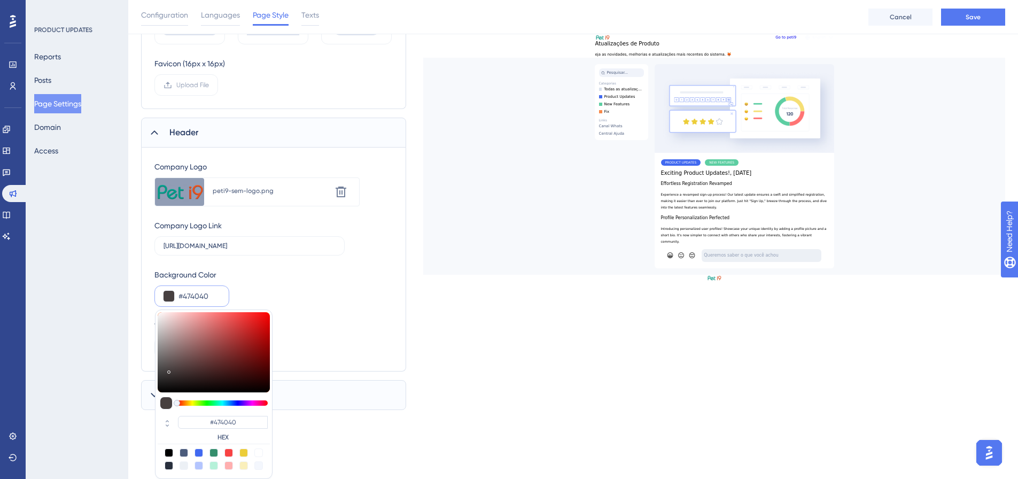
type input "#352929"
click at [183, 376] on div at bounding box center [214, 352] width 112 height 80
type input "#3f3a3a"
type input "#3F3A3A"
click at [167, 372] on div at bounding box center [214, 352] width 112 height 80
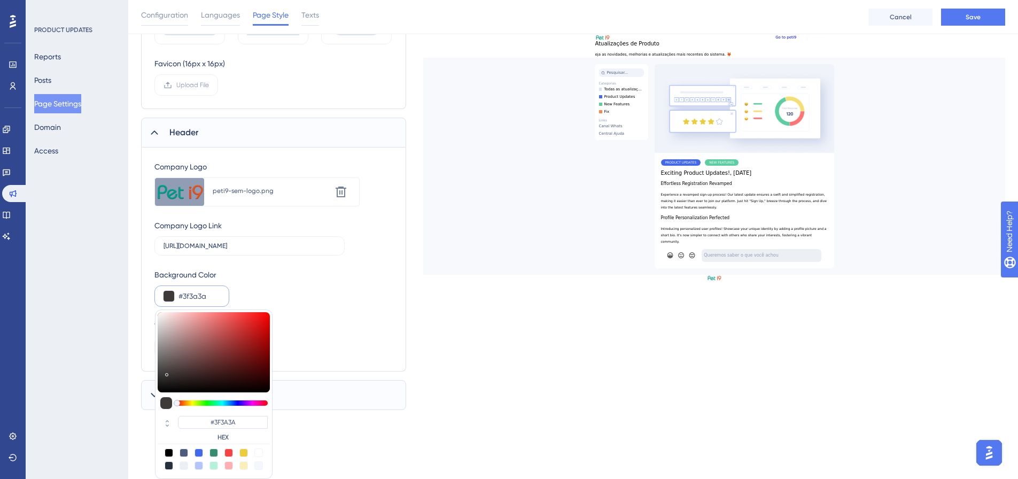
click at [487, 375] on div "Shared Elements UserGuiding Branding Select Font System Font Custom Font Box Ro…" at bounding box center [573, 110] width 864 height 600
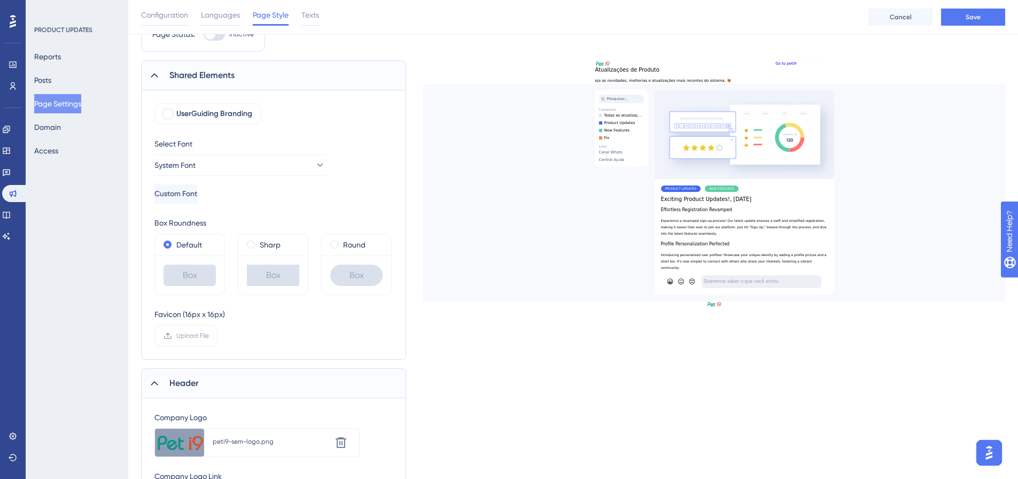
scroll to position [0, 0]
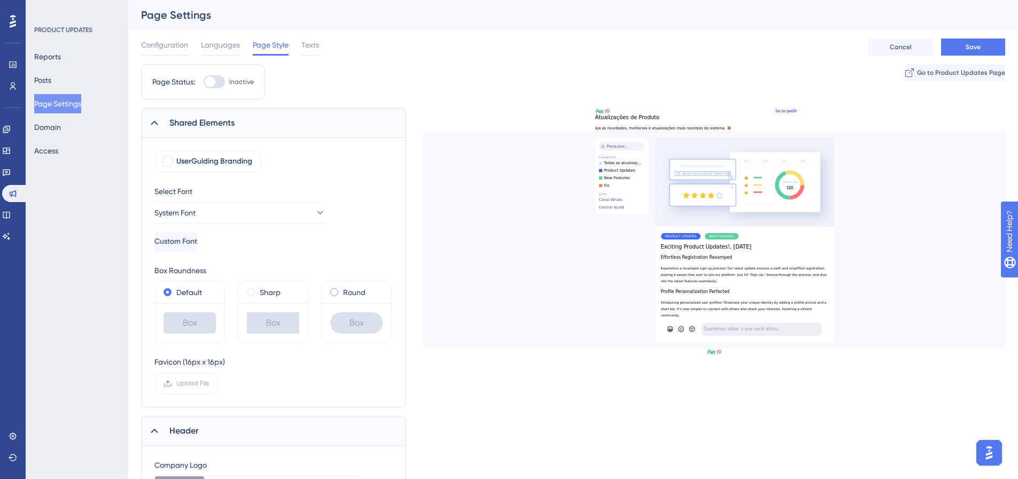
click at [342, 295] on div "Round" at bounding box center [356, 292] width 52 height 13
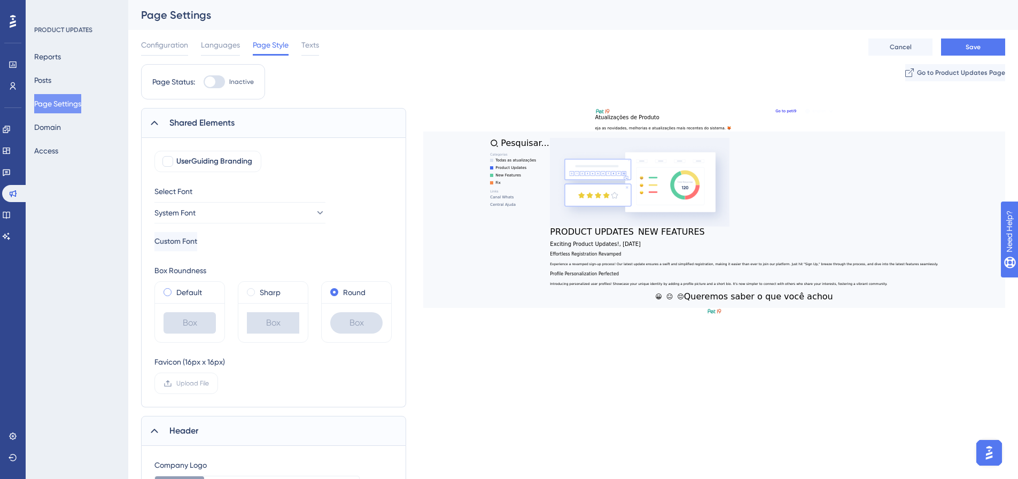
click at [202, 290] on div "Default" at bounding box center [189, 292] width 52 height 13
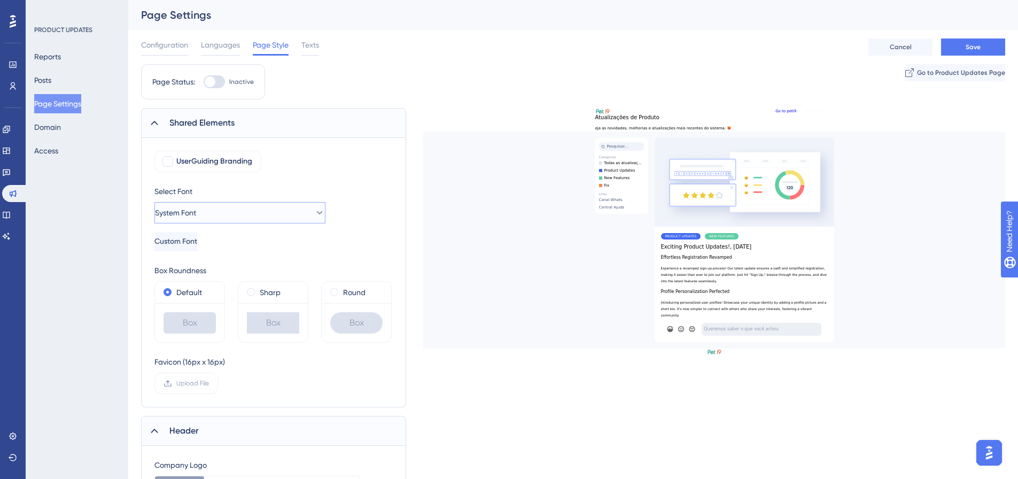
click at [228, 216] on button "System Font" at bounding box center [239, 212] width 171 height 21
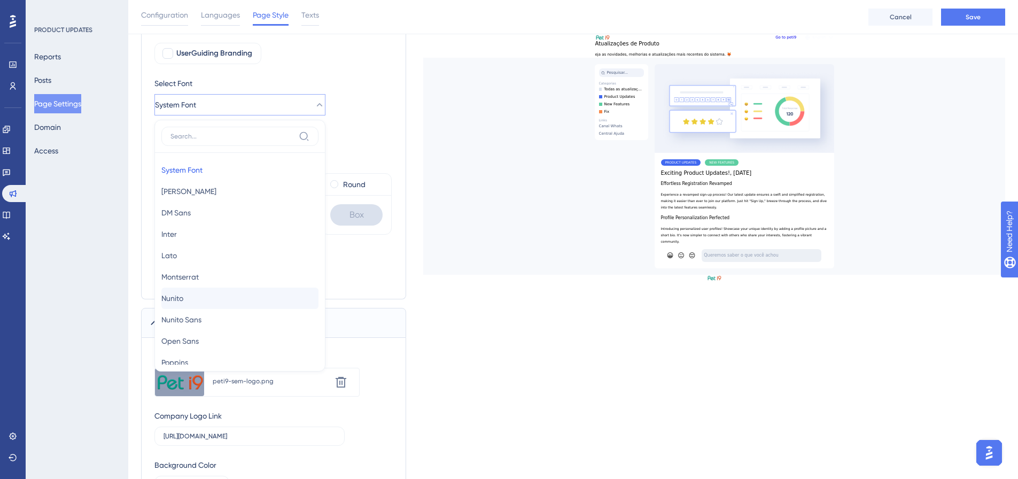
scroll to position [53, 0]
click at [200, 310] on button "Poppins Poppins" at bounding box center [239, 308] width 157 height 21
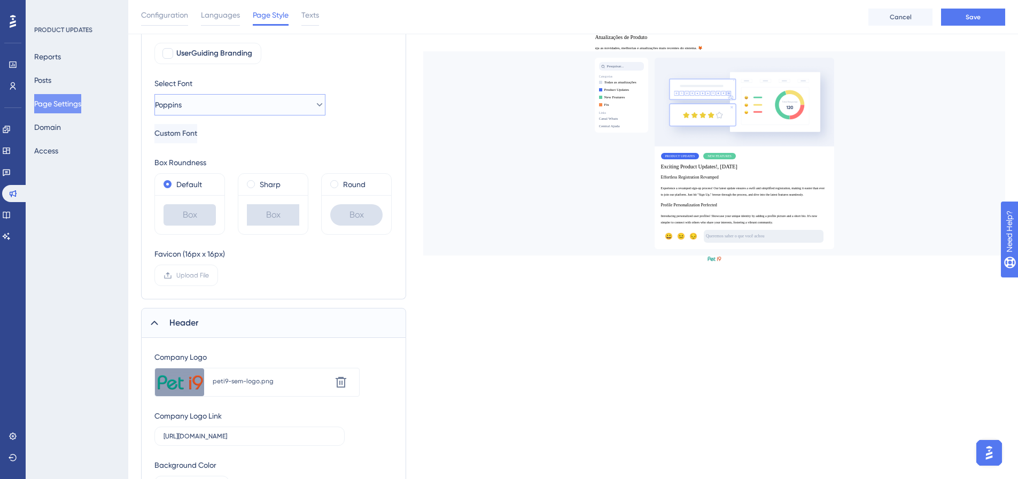
click at [230, 103] on button "Poppins" at bounding box center [239, 104] width 171 height 21
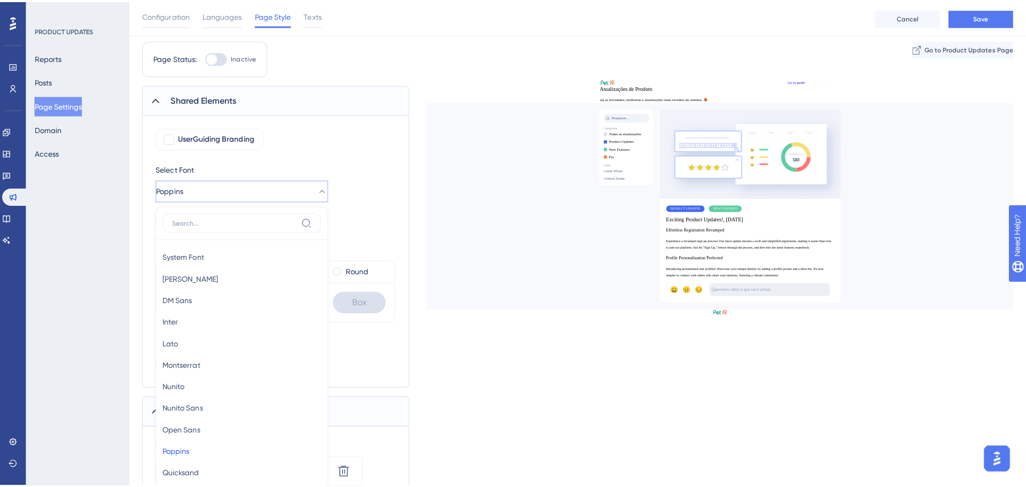
scroll to position [9, 0]
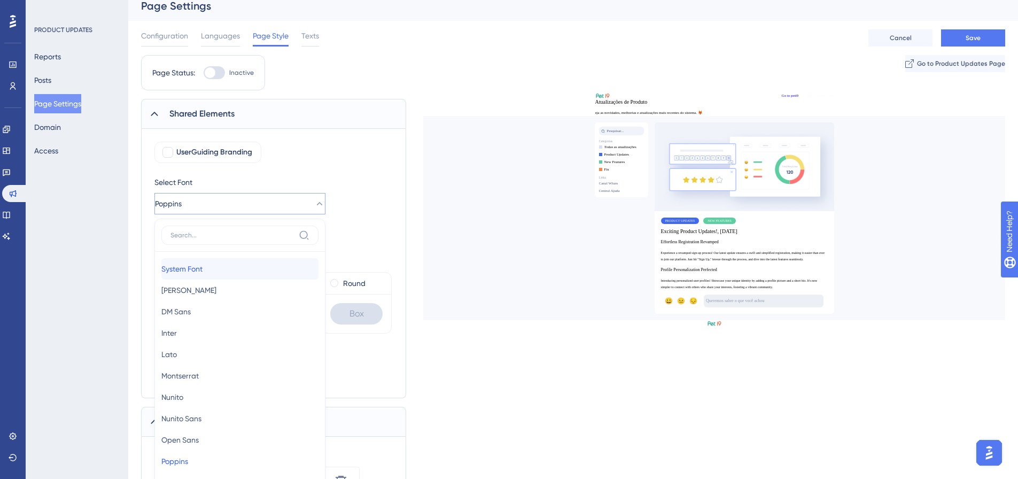
click at [202, 273] on span "System Font" at bounding box center [181, 268] width 41 height 13
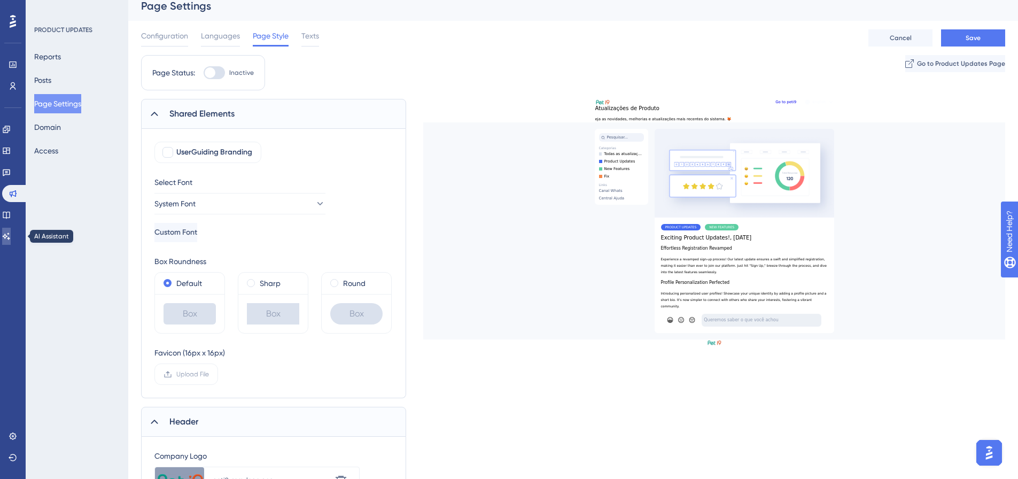
click at [11, 232] on icon at bounding box center [6, 236] width 9 height 9
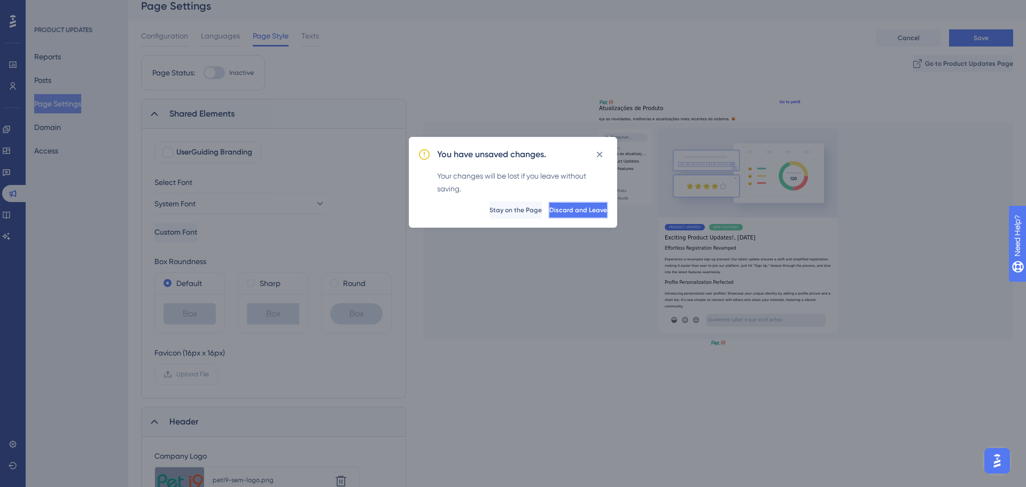
click at [557, 209] on span "Discard and Leave" at bounding box center [578, 210] width 58 height 9
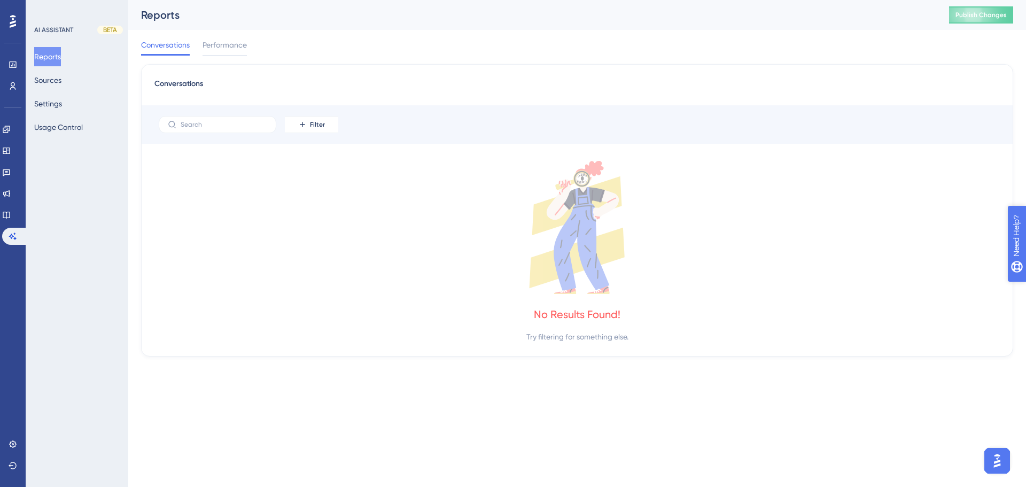
click at [1025, 297] on span "Need Help?" at bounding box center [1046, 290] width 58 height 18
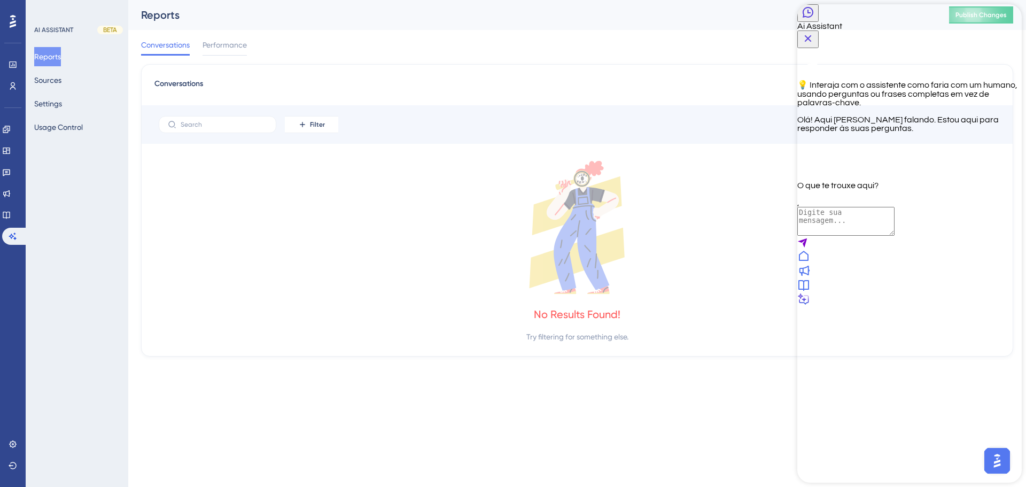
click at [894, 236] on textarea "AI Assistant Text Input" at bounding box center [845, 221] width 97 height 29
click at [814, 32] on icon "Close Button" at bounding box center [807, 38] width 13 height 13
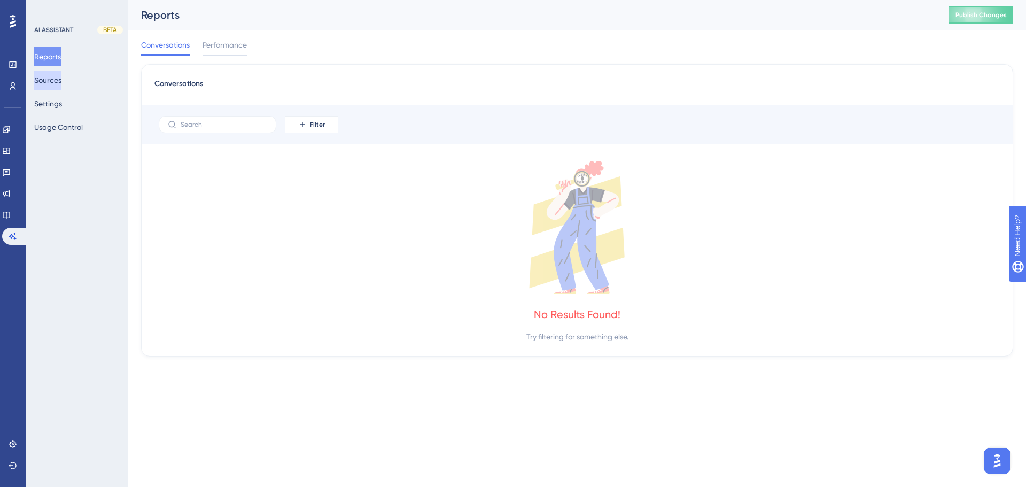
click at [61, 77] on button "Sources" at bounding box center [47, 80] width 27 height 19
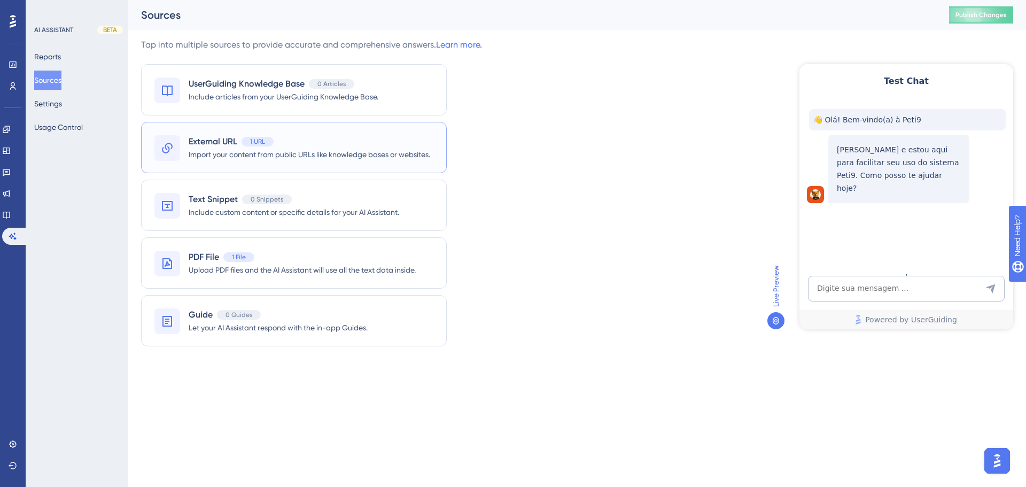
click at [324, 152] on span "Import your content from public URLs like knowledge bases or websites." at bounding box center [309, 154] width 241 height 13
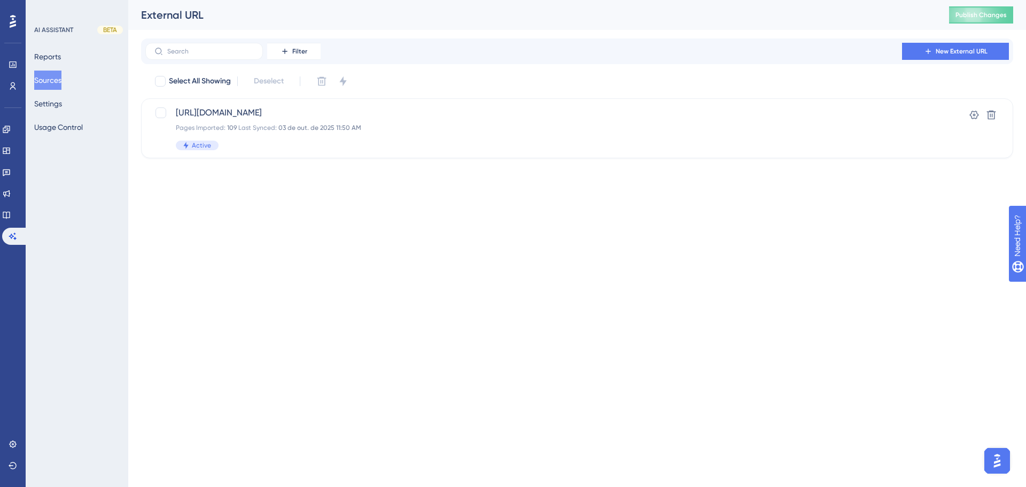
click at [60, 78] on button "Sources" at bounding box center [47, 80] width 27 height 19
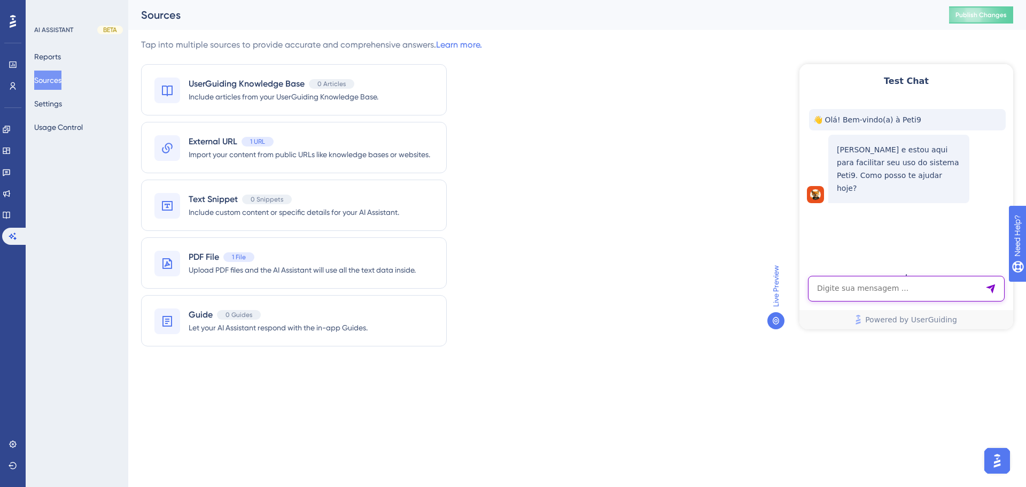
click at [929, 287] on textarea "AI Assistant Text Input" at bounding box center [906, 289] width 197 height 26
type textarea "como cadastrar um contrato?"
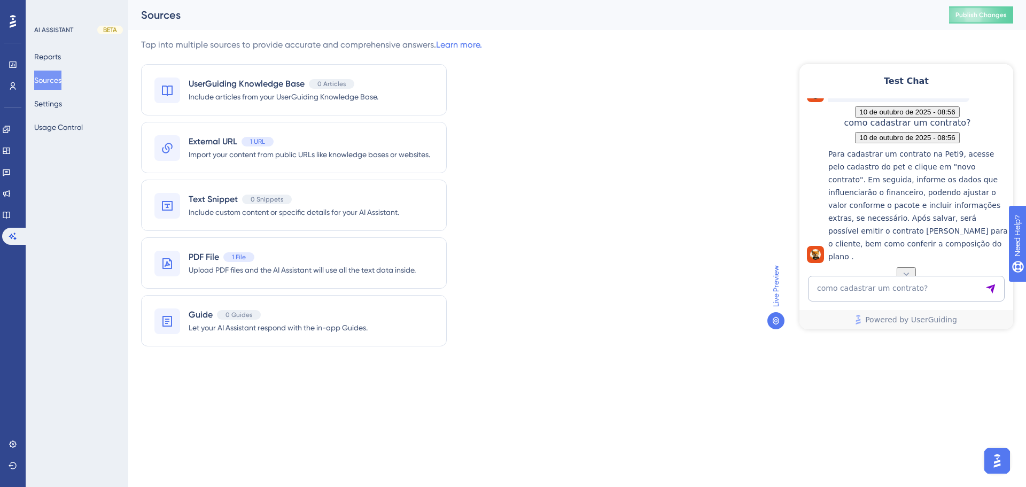
scroll to position [137, 0]
click at [838, 379] on div "Performance Users Engagement Widgets Feedback Product Updates Knowledge Base AI…" at bounding box center [513, 196] width 1026 height 393
